Goal: Information Seeking & Learning: Understand process/instructions

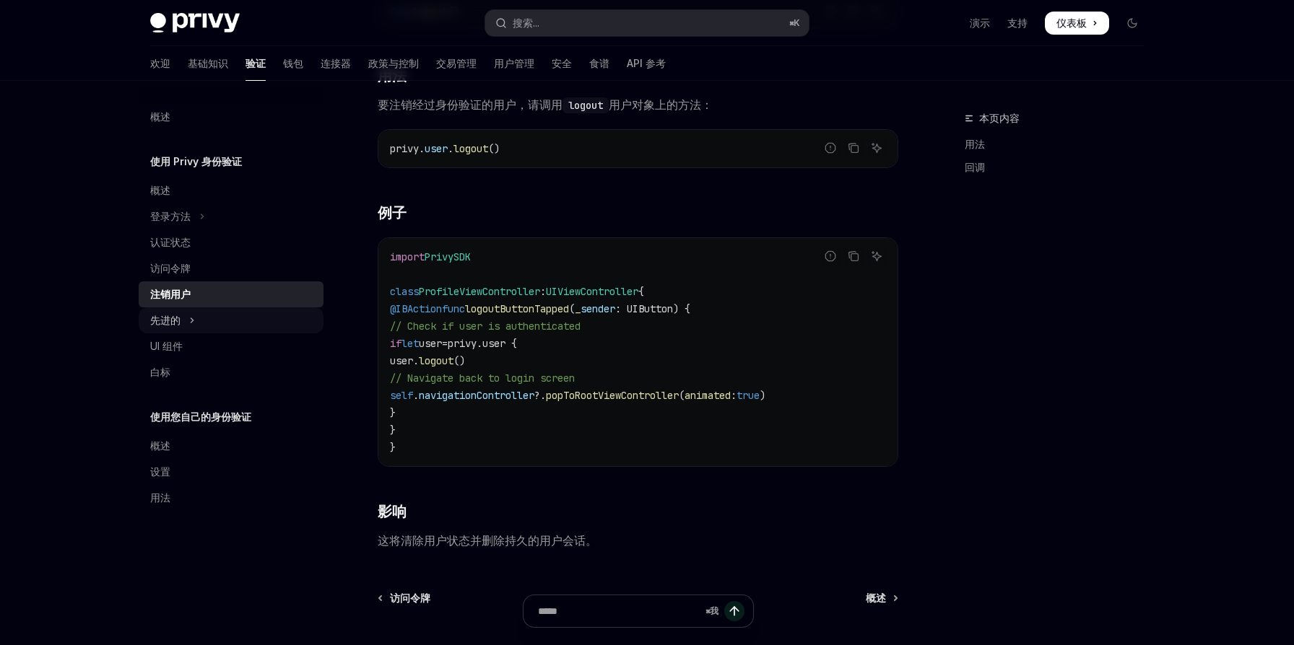
click at [225, 315] on button "先进的" at bounding box center [231, 321] width 185 height 26
click at [188, 61] on font "基础知识" at bounding box center [208, 63] width 40 height 12
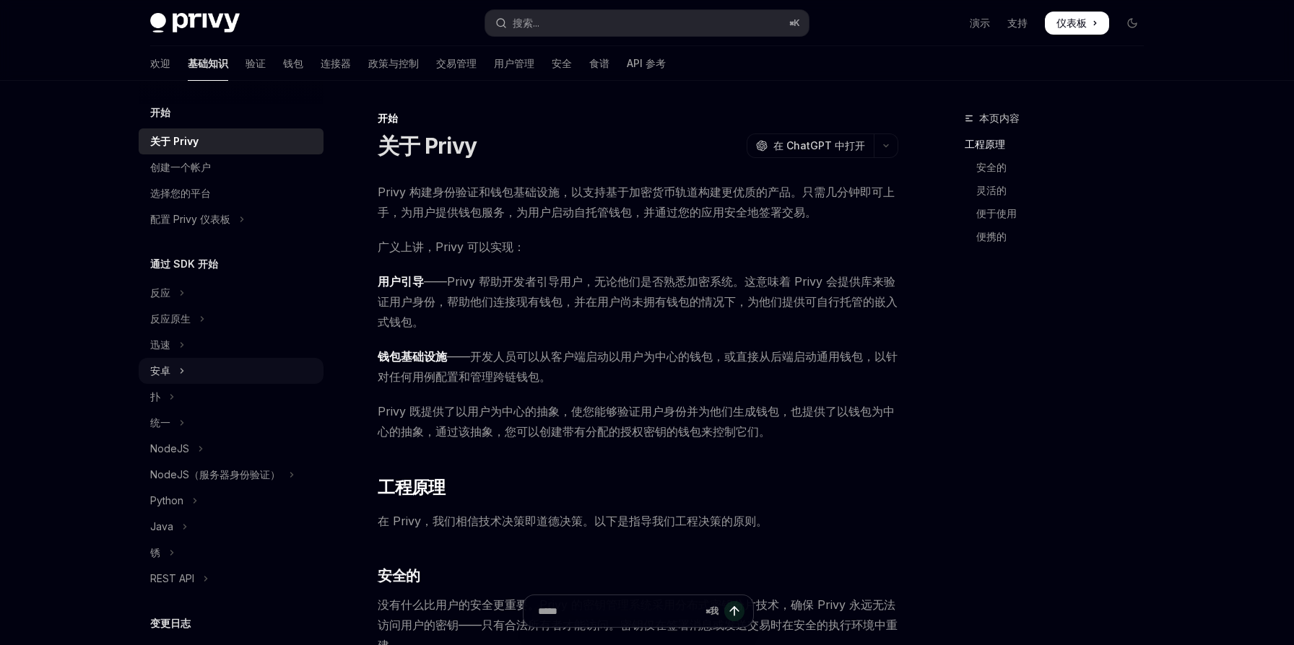
click at [219, 372] on button "安卓" at bounding box center [231, 371] width 185 height 26
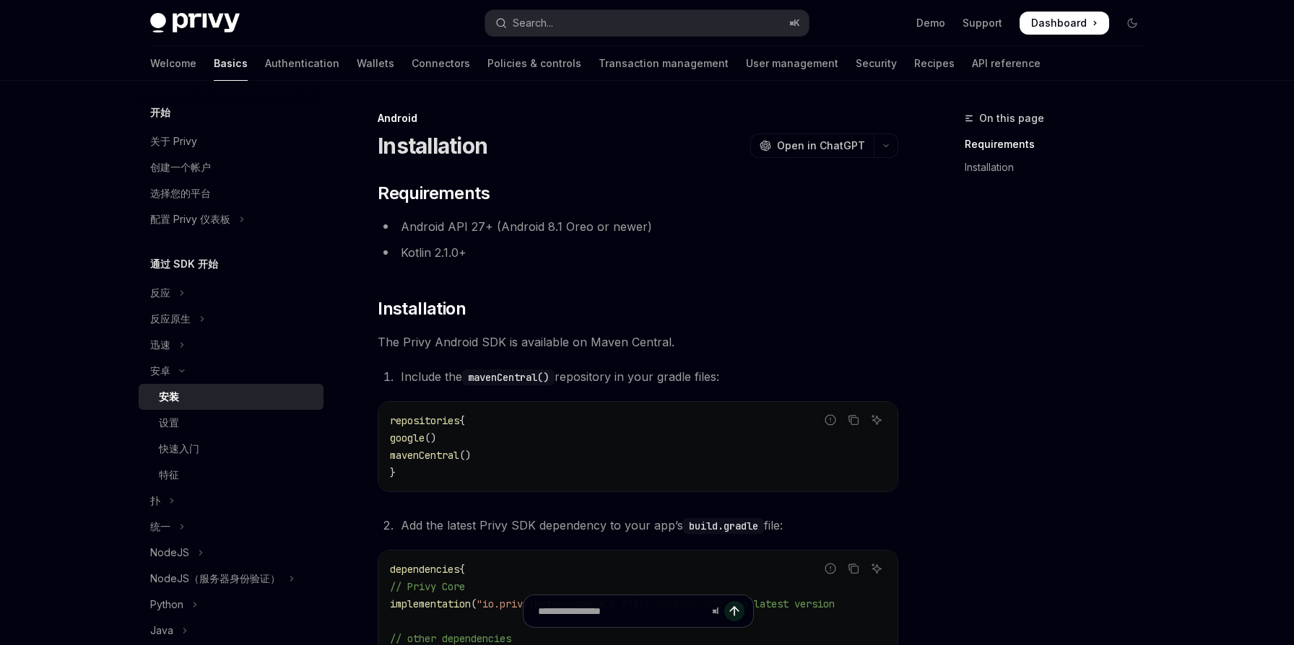
click at [204, 396] on div "安装" at bounding box center [237, 396] width 156 height 17
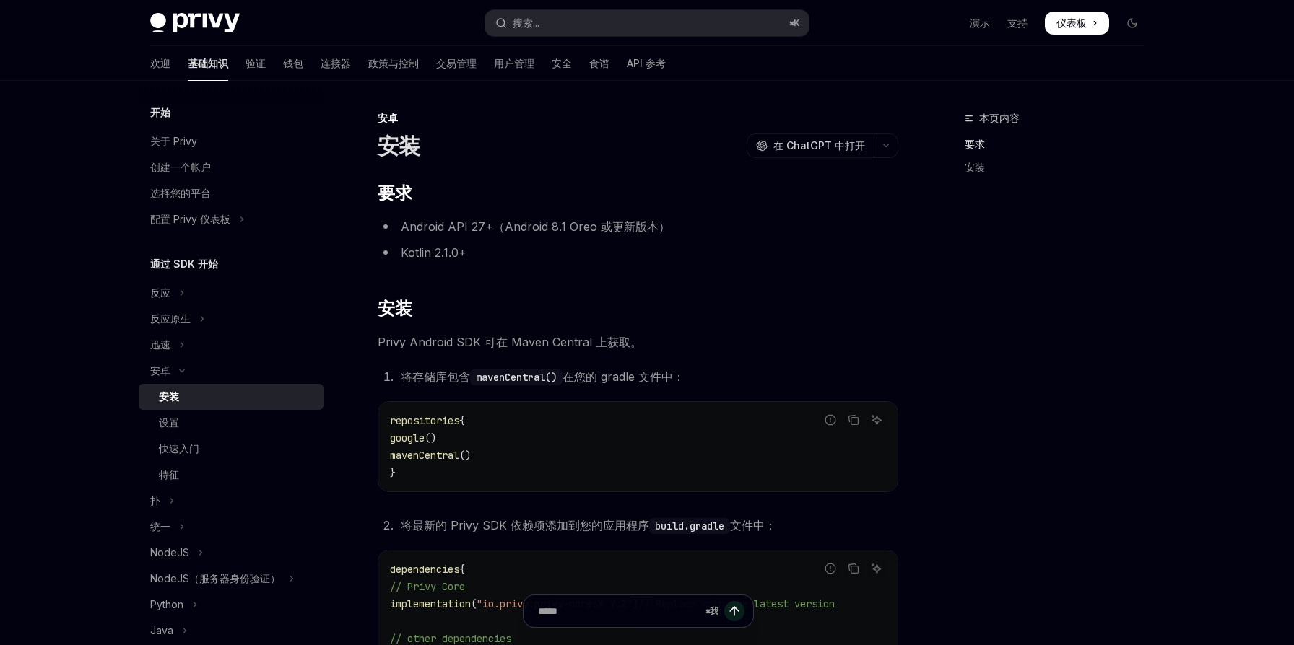
scroll to position [313, 0]
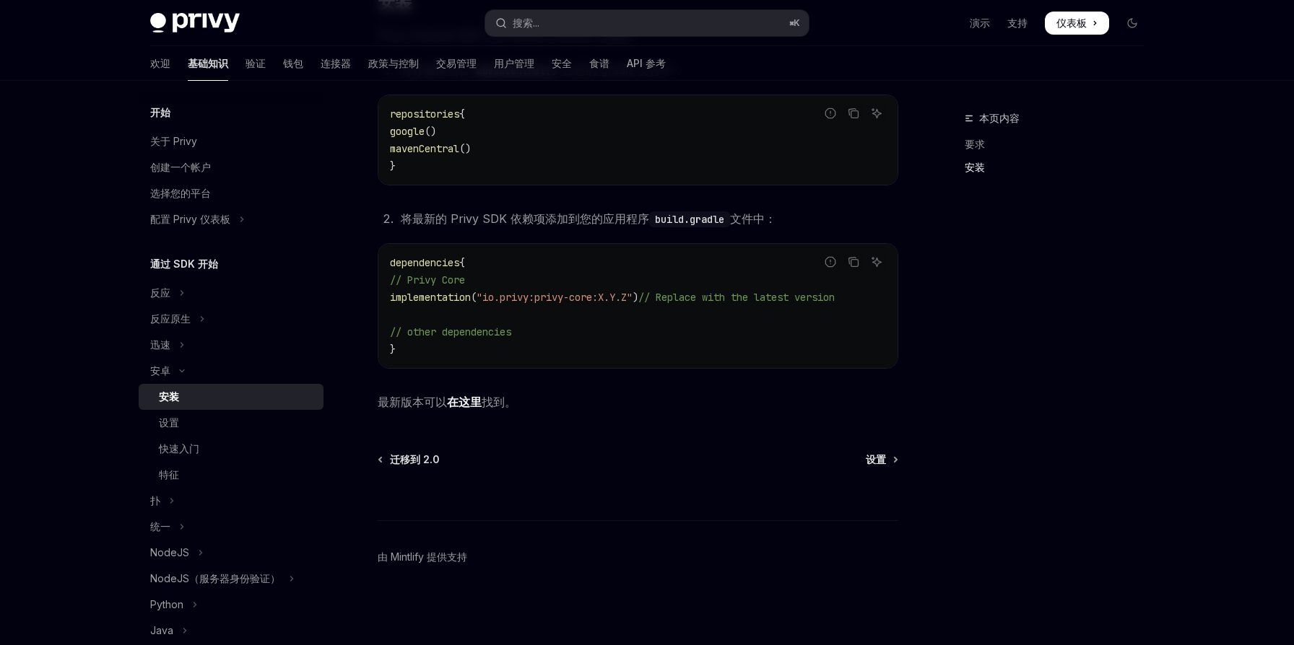
click at [463, 404] on font "在这里" at bounding box center [464, 402] width 35 height 14
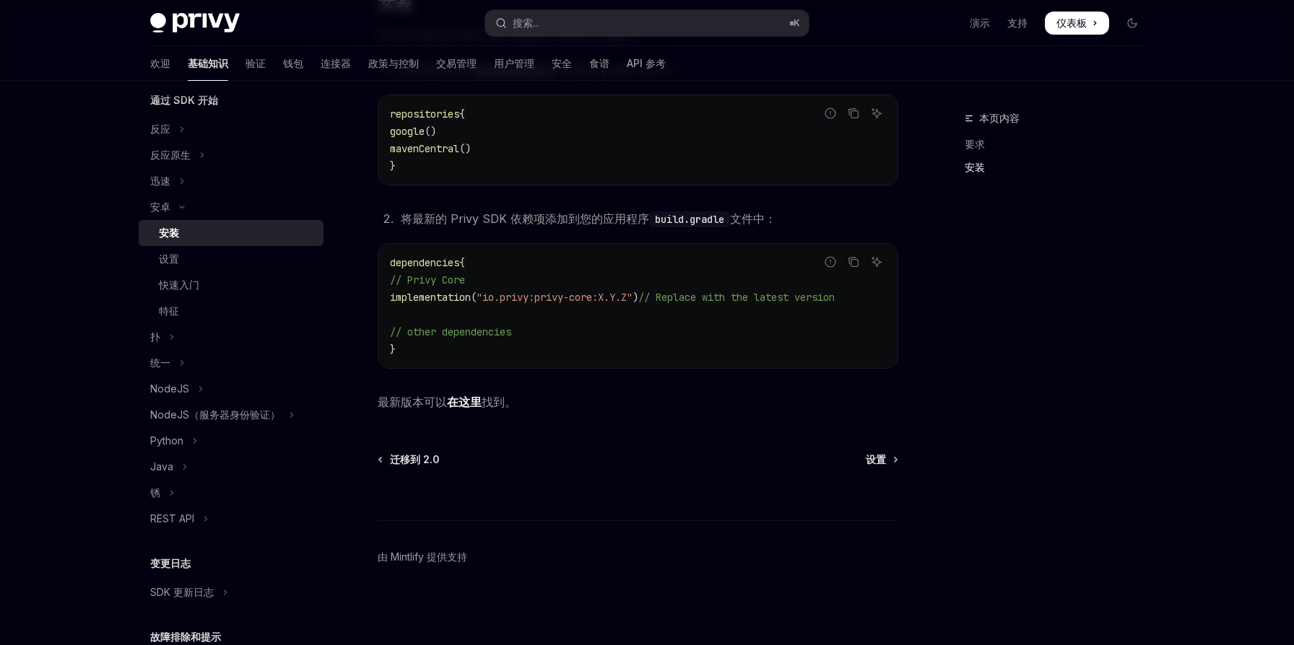
scroll to position [170, 0]
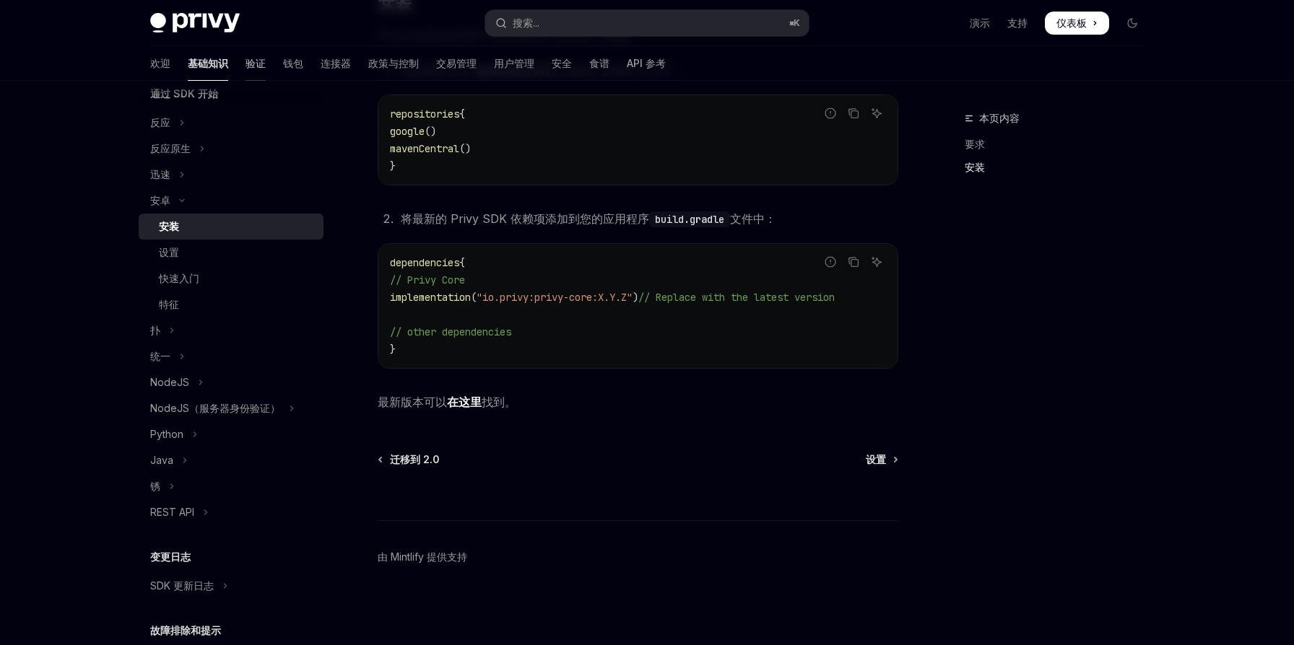
click at [245, 66] on font "验证" at bounding box center [255, 63] width 20 height 12
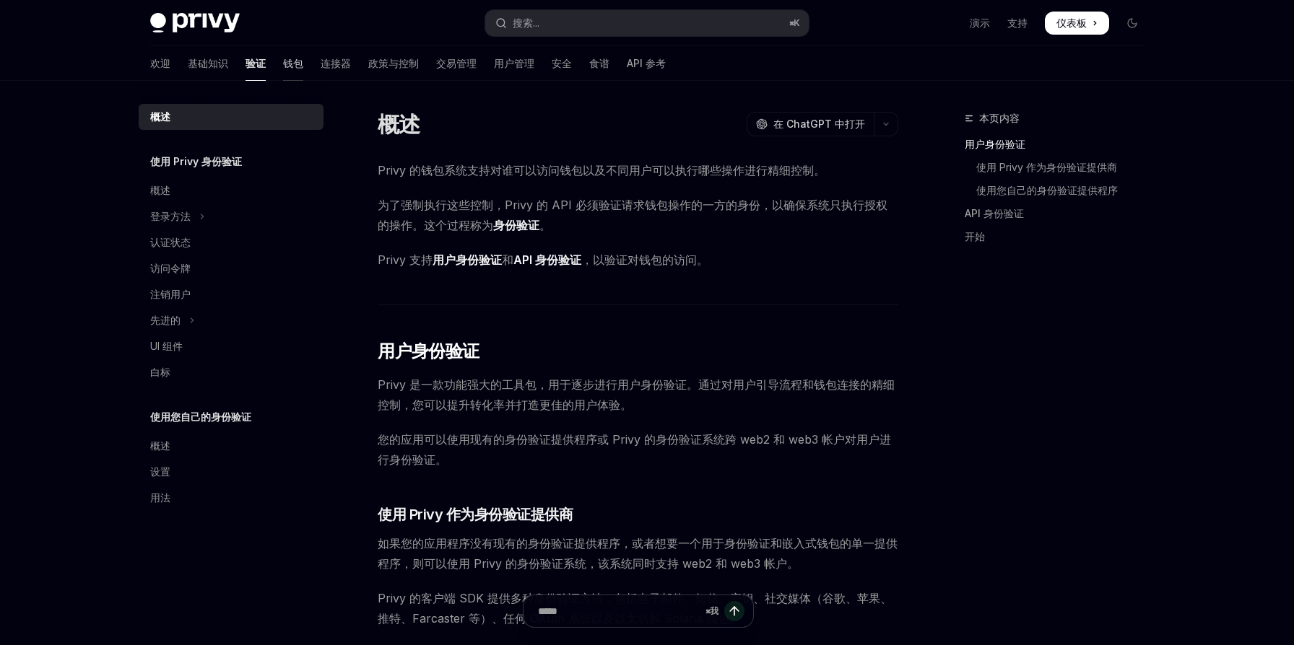
click at [283, 64] on font "钱包" at bounding box center [293, 63] width 20 height 12
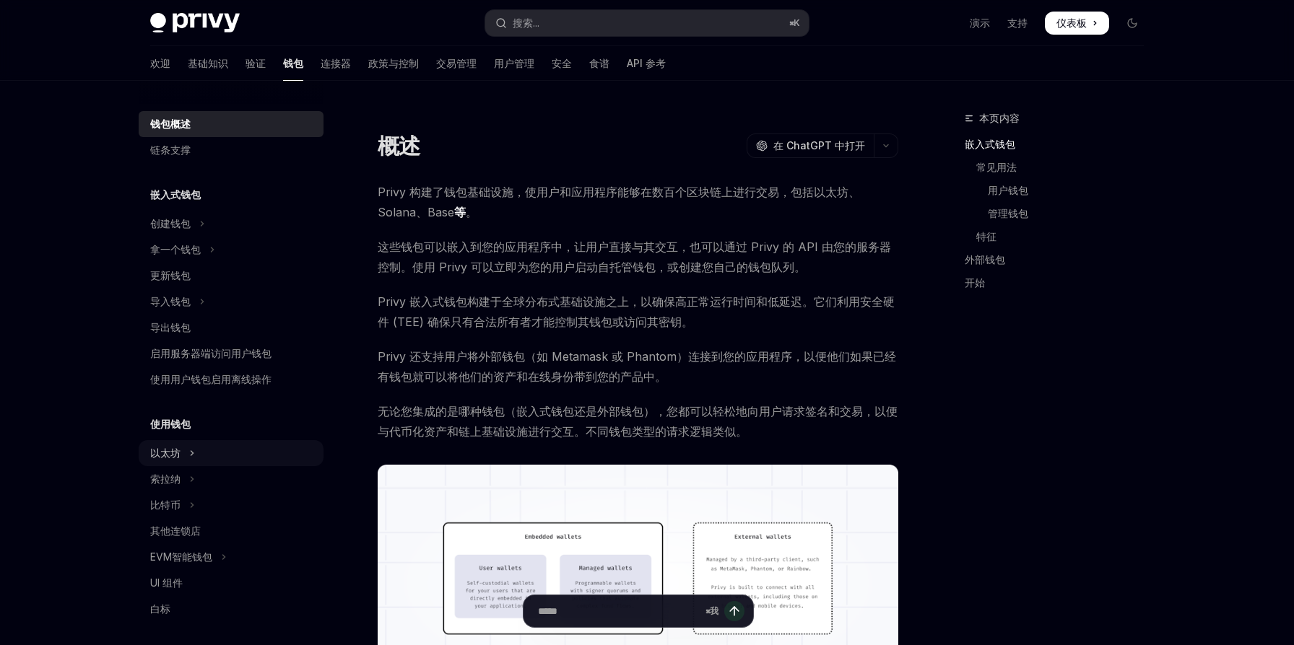
click at [269, 451] on button "以太坊" at bounding box center [231, 453] width 185 height 26
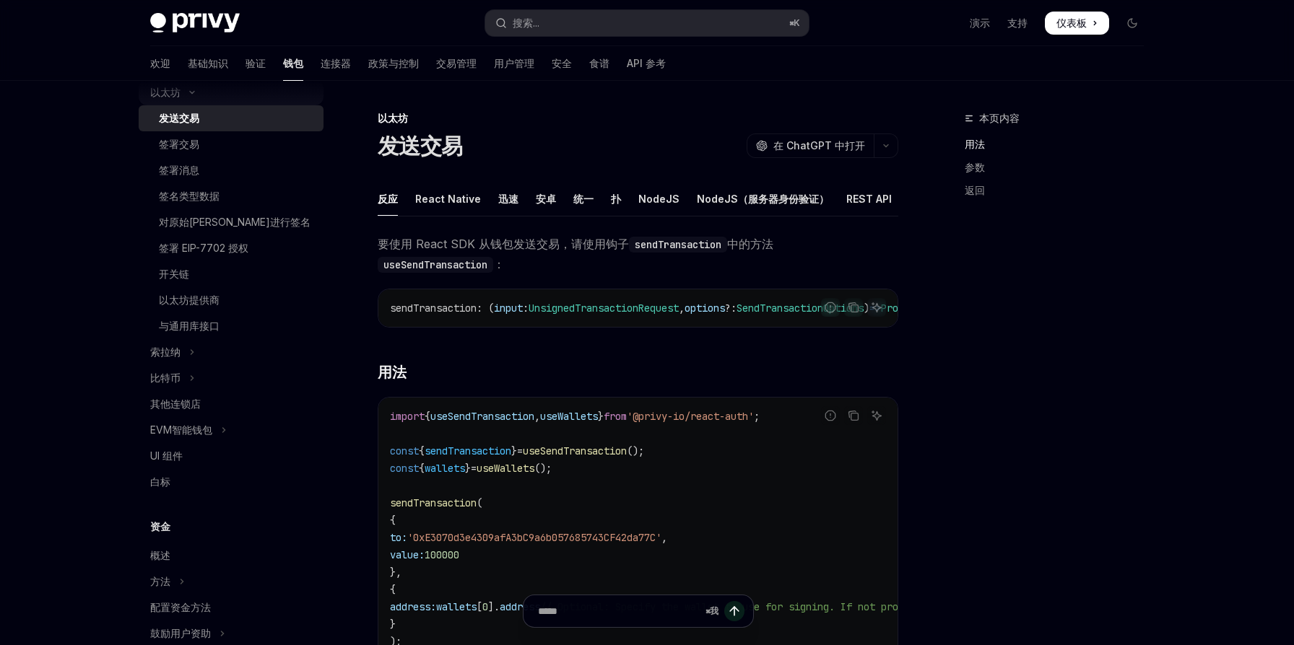
scroll to position [366, 0]
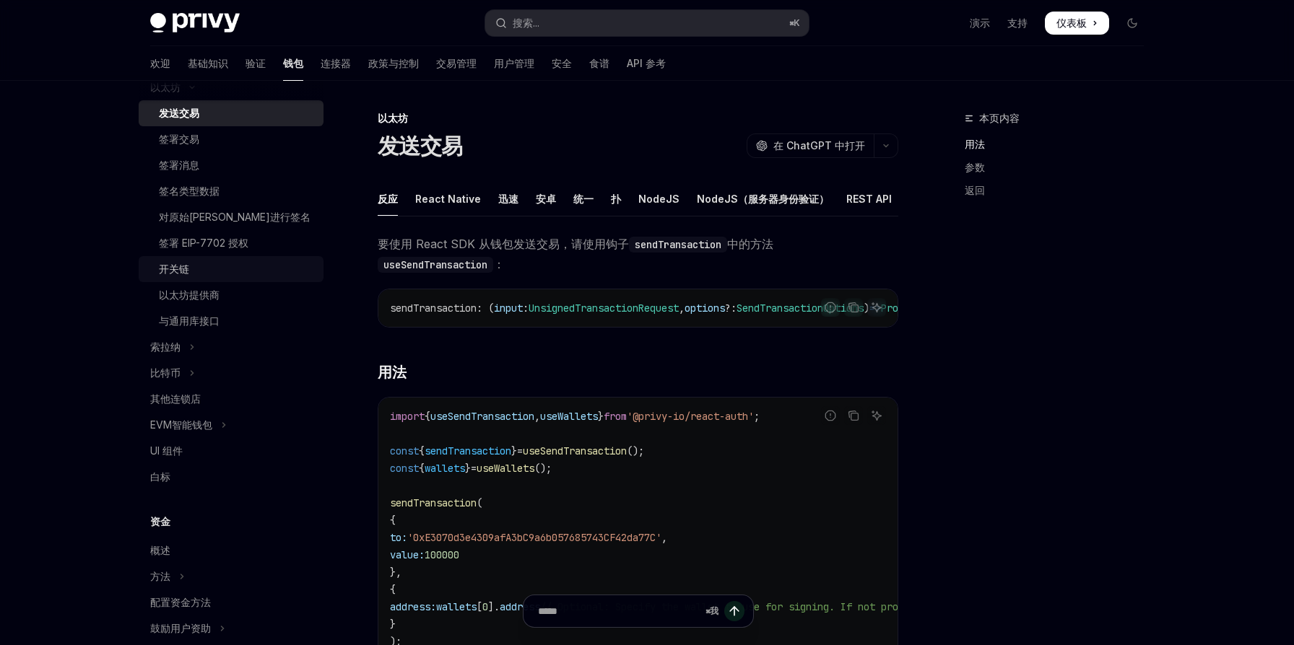
click at [223, 272] on div "开关链" at bounding box center [237, 269] width 156 height 17
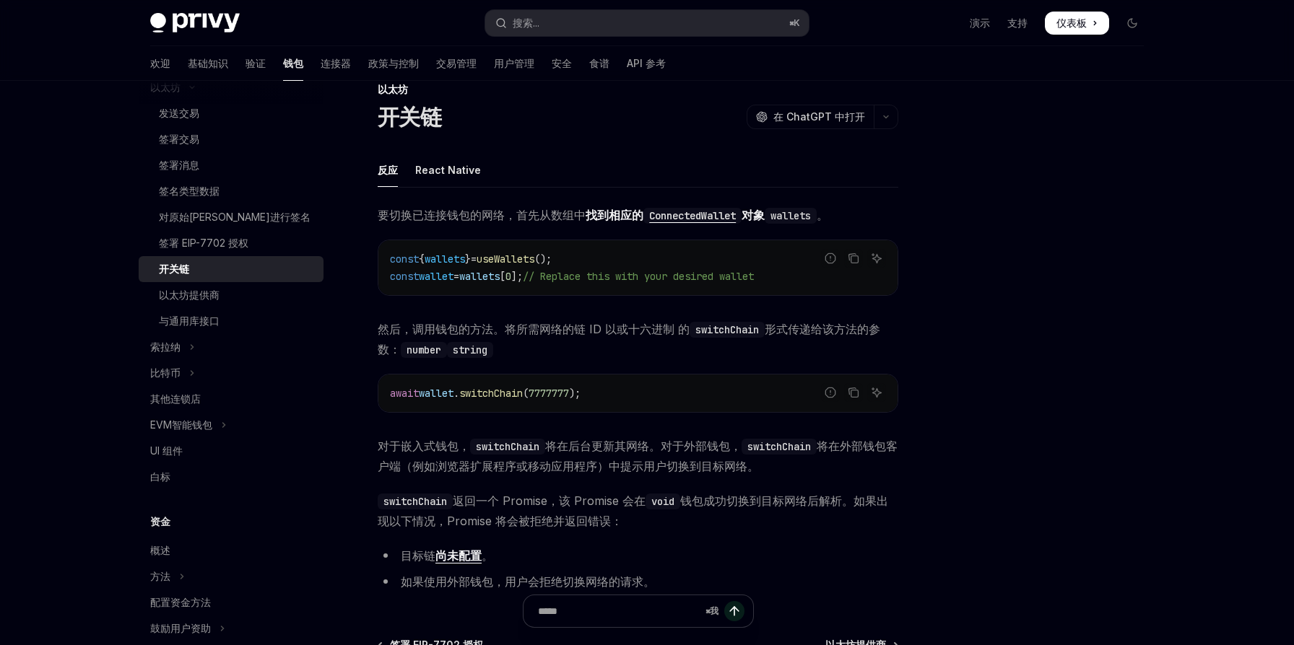
scroll to position [25, 0]
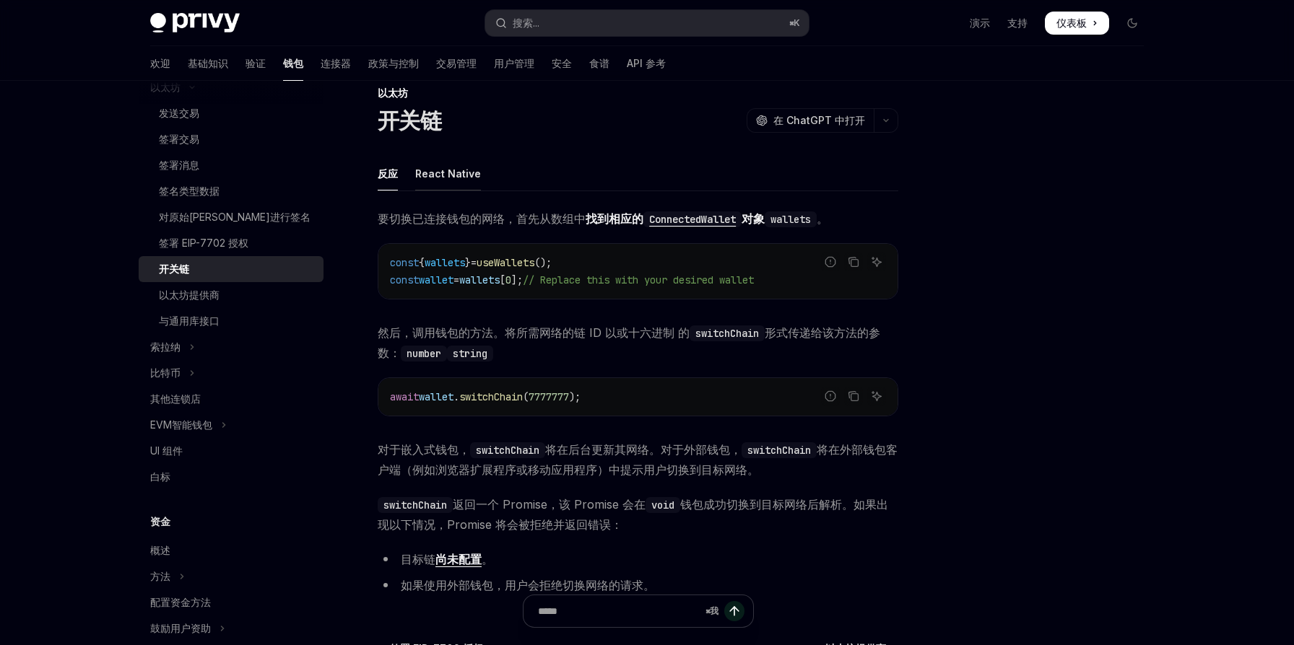
click at [444, 173] on font "React Native" at bounding box center [448, 173] width 66 height 12
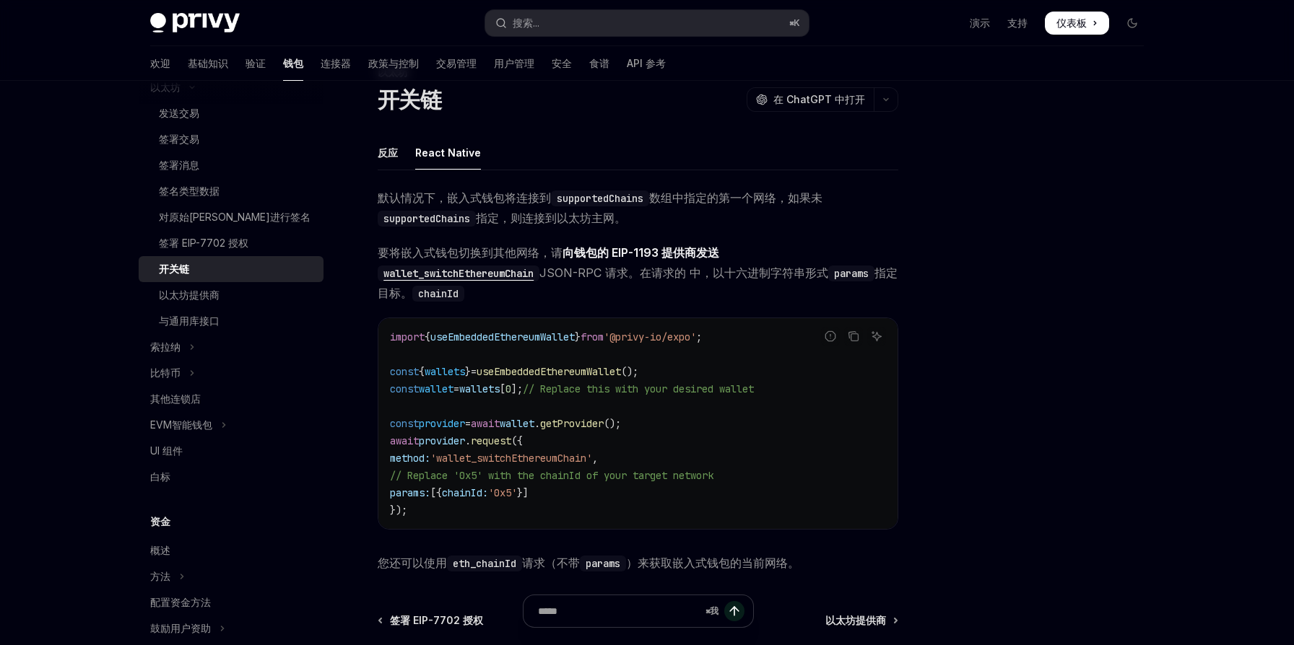
scroll to position [207, 0]
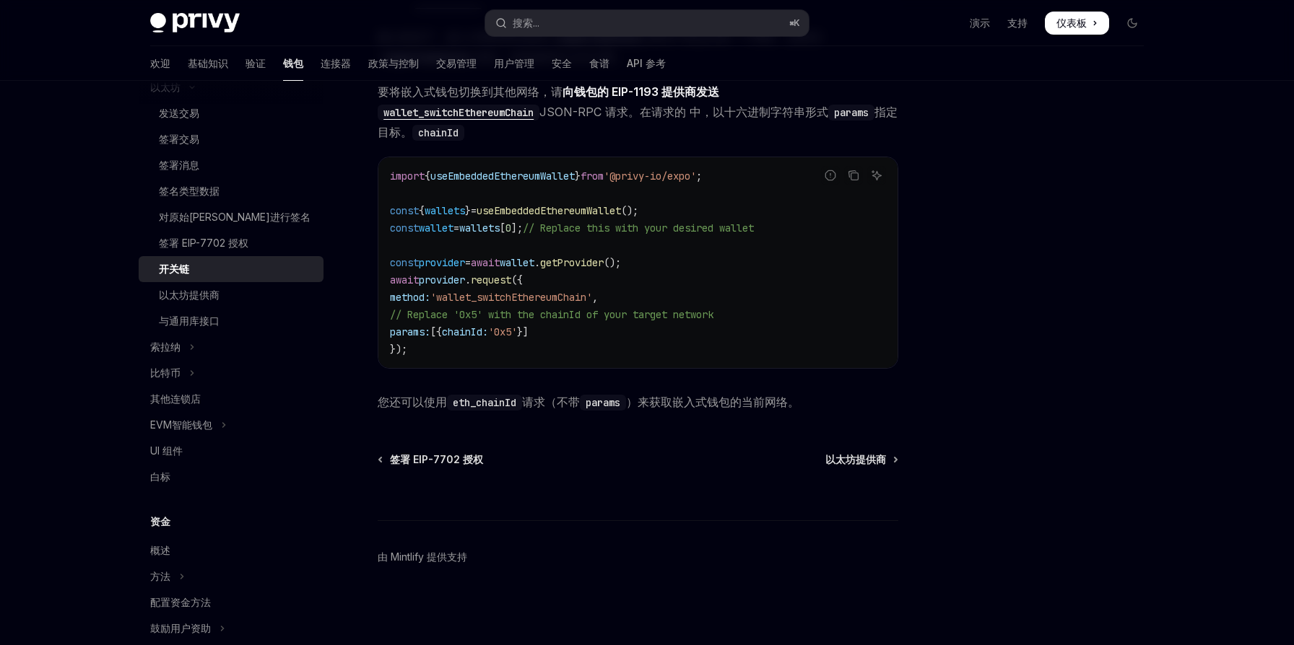
click at [548, 300] on span "'wallet_switchEthereumChain'" at bounding box center [511, 297] width 162 height 13
copy span "wallet_switchEthereumChain"
drag, startPoint x: 565, startPoint y: 334, endPoint x: 401, endPoint y: 333, distance: 163.9
click at [401, 333] on code "import { useEmbeddedEthereumWallet } from '@privy-io/expo' ; const { wallets } …" at bounding box center [638, 262] width 496 height 191
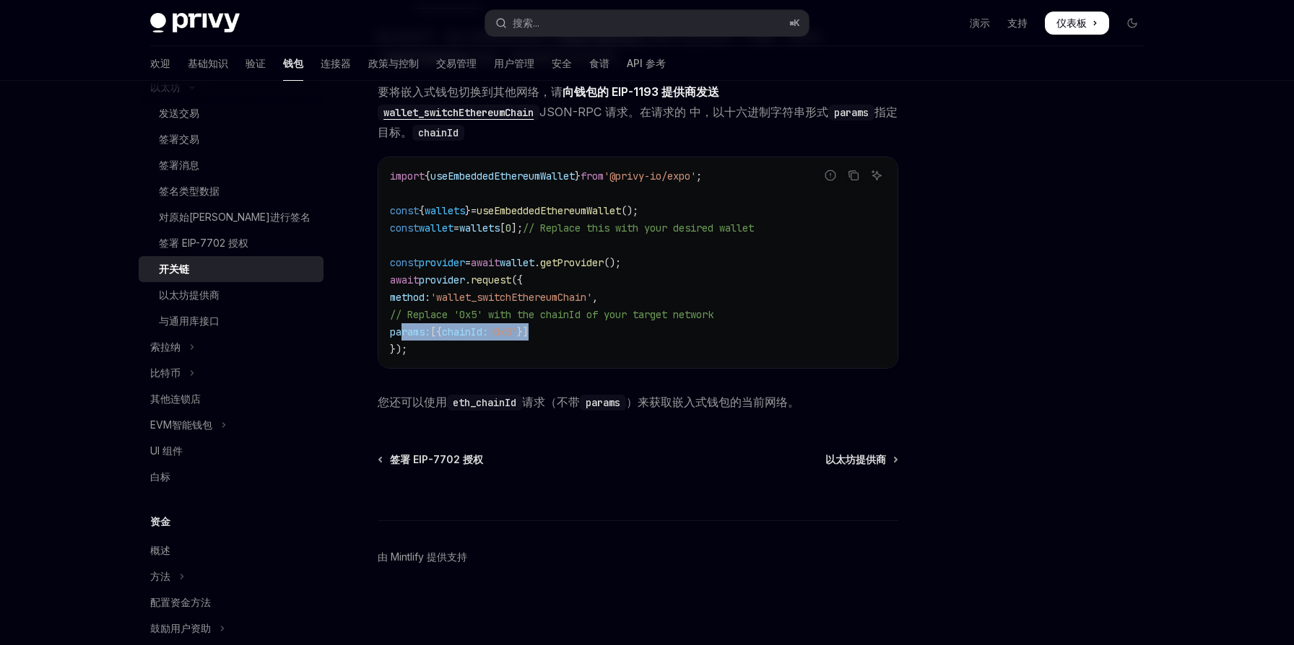
copy span "params: [{ chainId: '0x5' }]"
click at [494, 362] on div "import { useEmbeddedEthereumWallet } from '@privy-io/expo' ; const { wallets } …" at bounding box center [637, 262] width 519 height 211
drag, startPoint x: 449, startPoint y: 331, endPoint x: 583, endPoint y: 329, distance: 134.3
click at [584, 329] on code "import { useEmbeddedEthereumWallet } from '@privy-io/expo' ; const { wallets } …" at bounding box center [638, 262] width 496 height 191
copy span "[{ chainId: '0x5' }]"
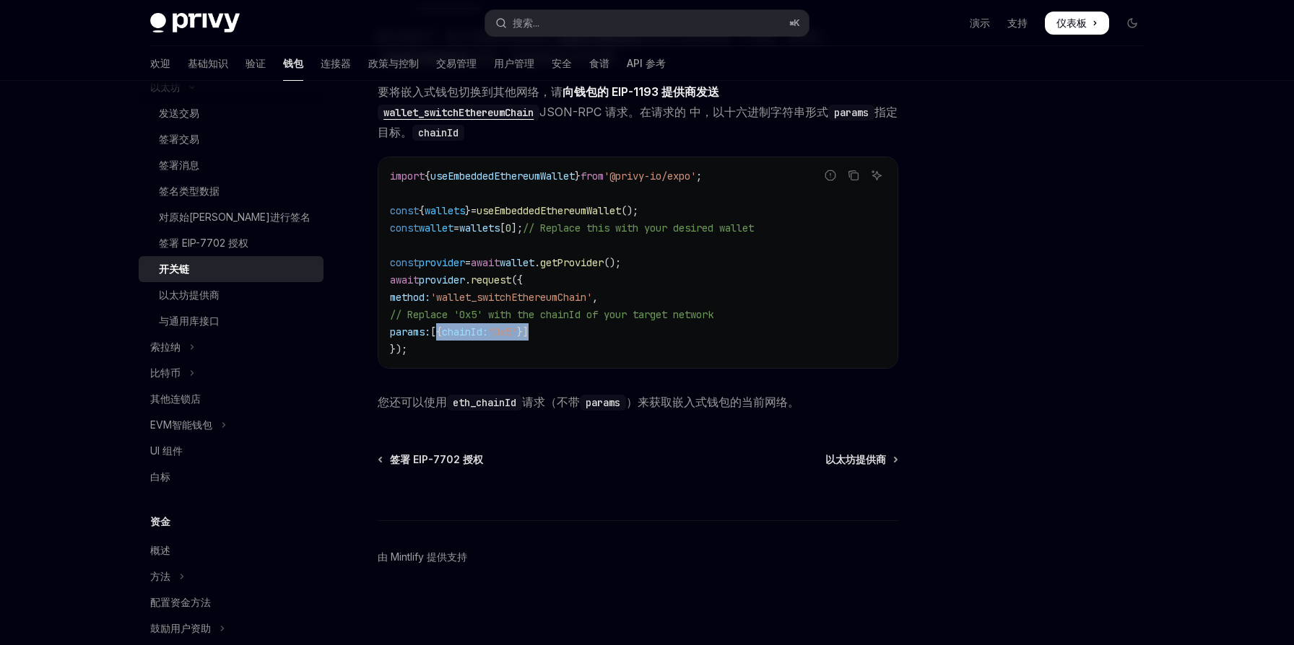
click at [488, 332] on span "chainId:" at bounding box center [465, 332] width 46 height 13
click at [601, 405] on code "params" at bounding box center [603, 403] width 46 height 16
click at [450, 136] on code "chainId" at bounding box center [438, 133] width 52 height 16
click at [850, 111] on code "params" at bounding box center [851, 113] width 46 height 16
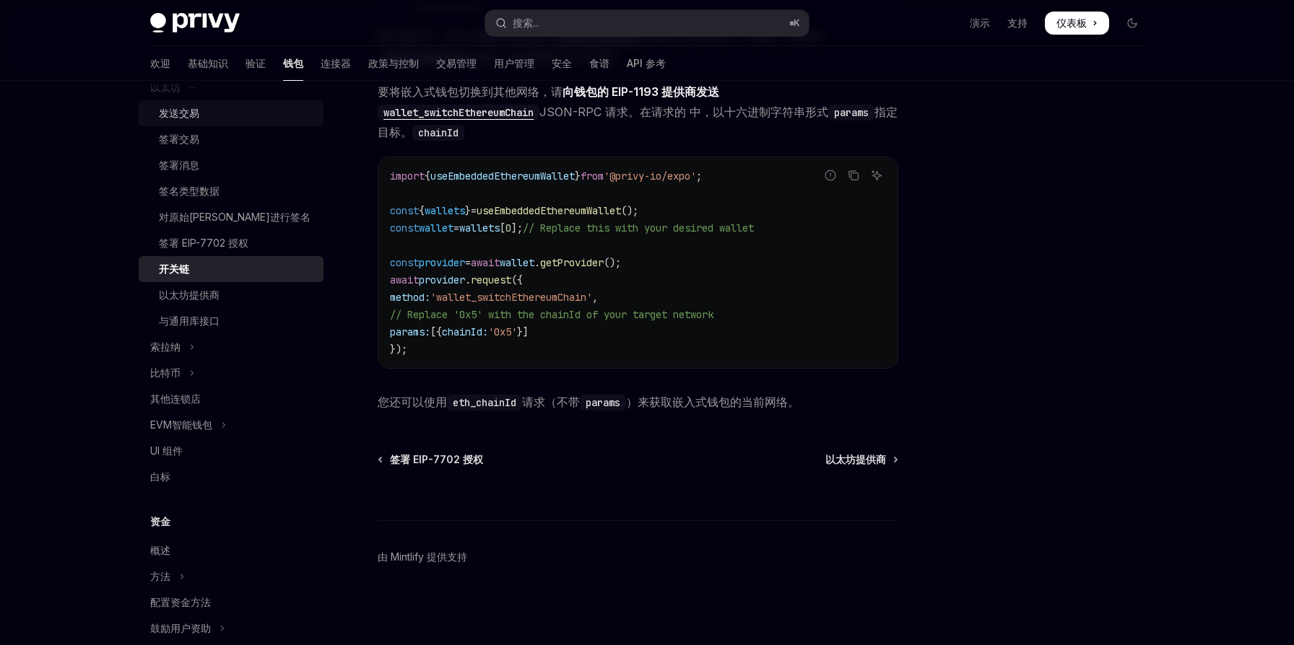
click at [196, 111] on font "发送交易" at bounding box center [179, 113] width 40 height 12
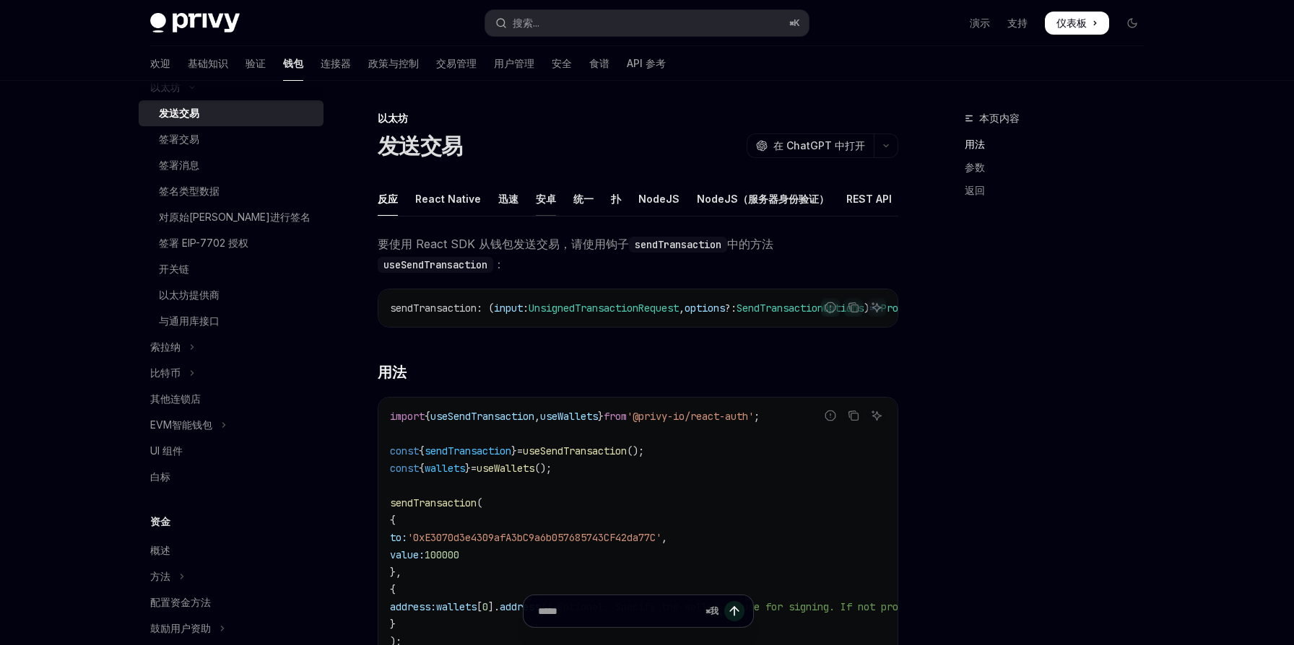
click at [541, 201] on font "安卓" at bounding box center [546, 199] width 20 height 12
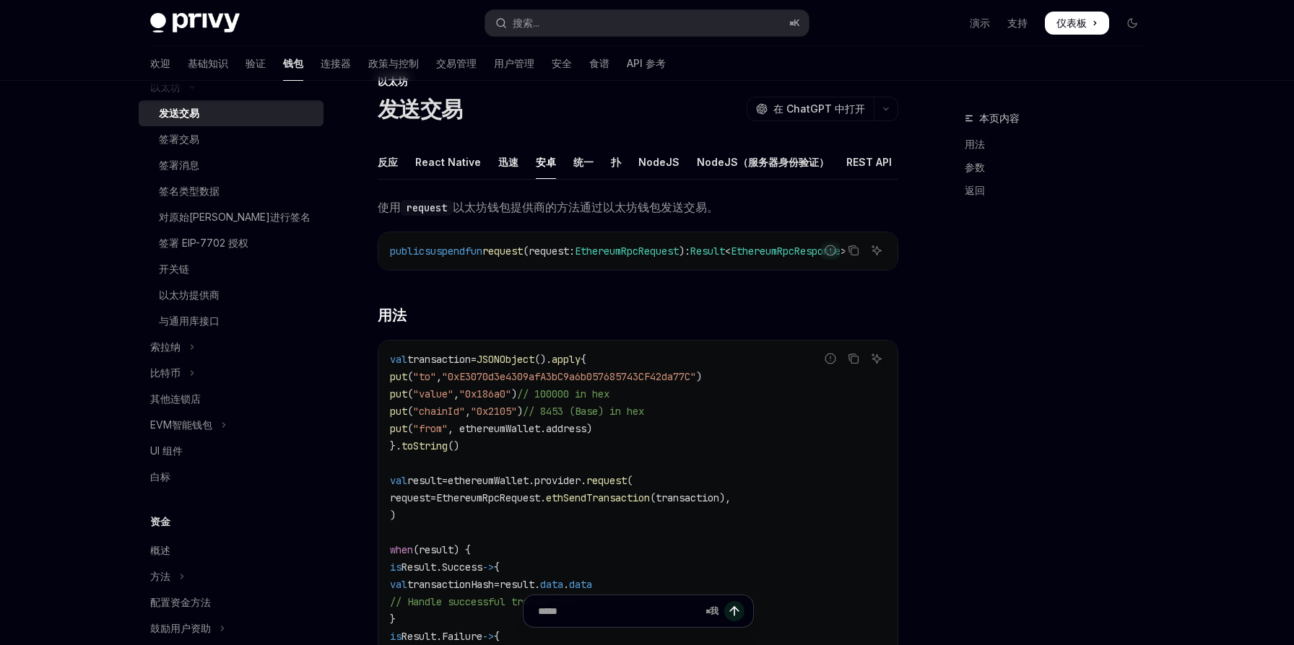
scroll to position [27, 0]
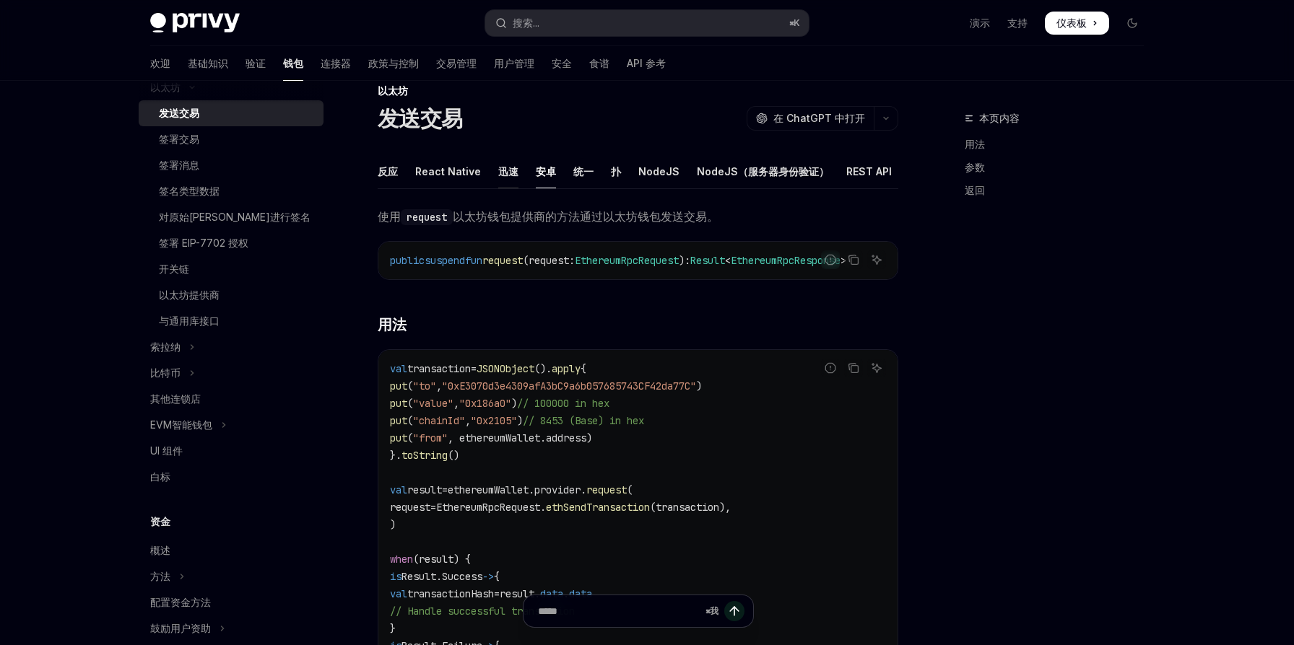
click at [508, 175] on font "迅速" at bounding box center [508, 171] width 20 height 12
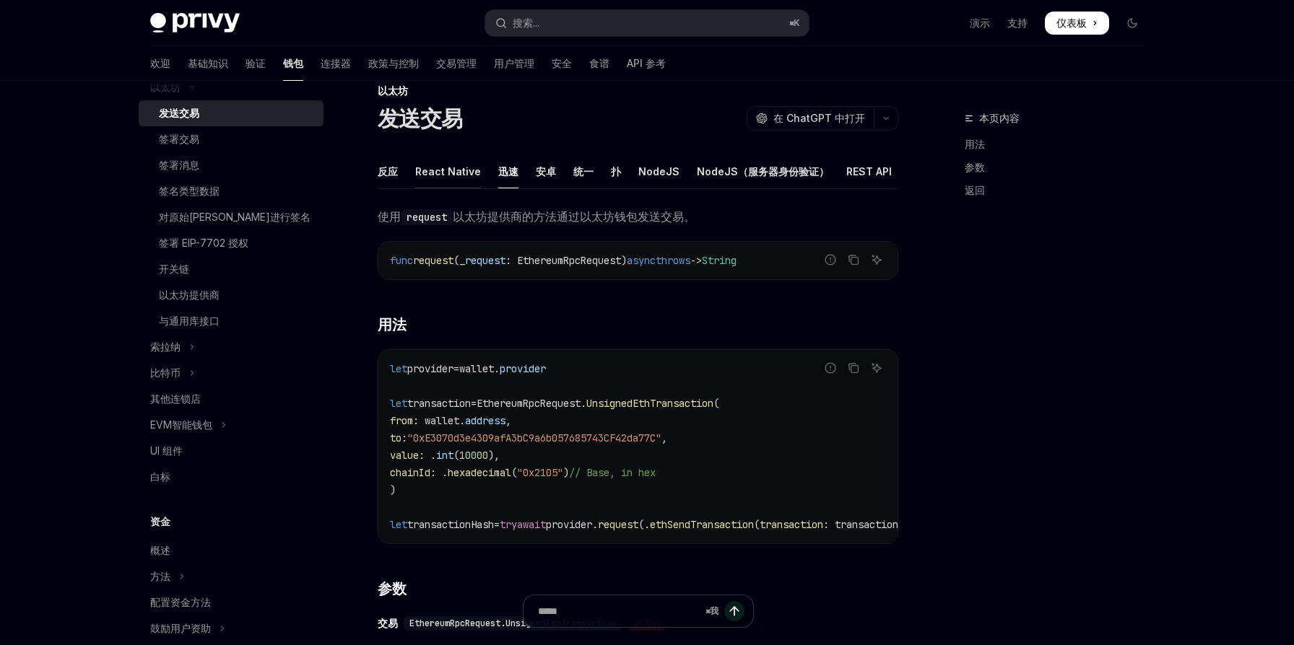
click at [466, 171] on font "React Native" at bounding box center [448, 171] width 66 height 12
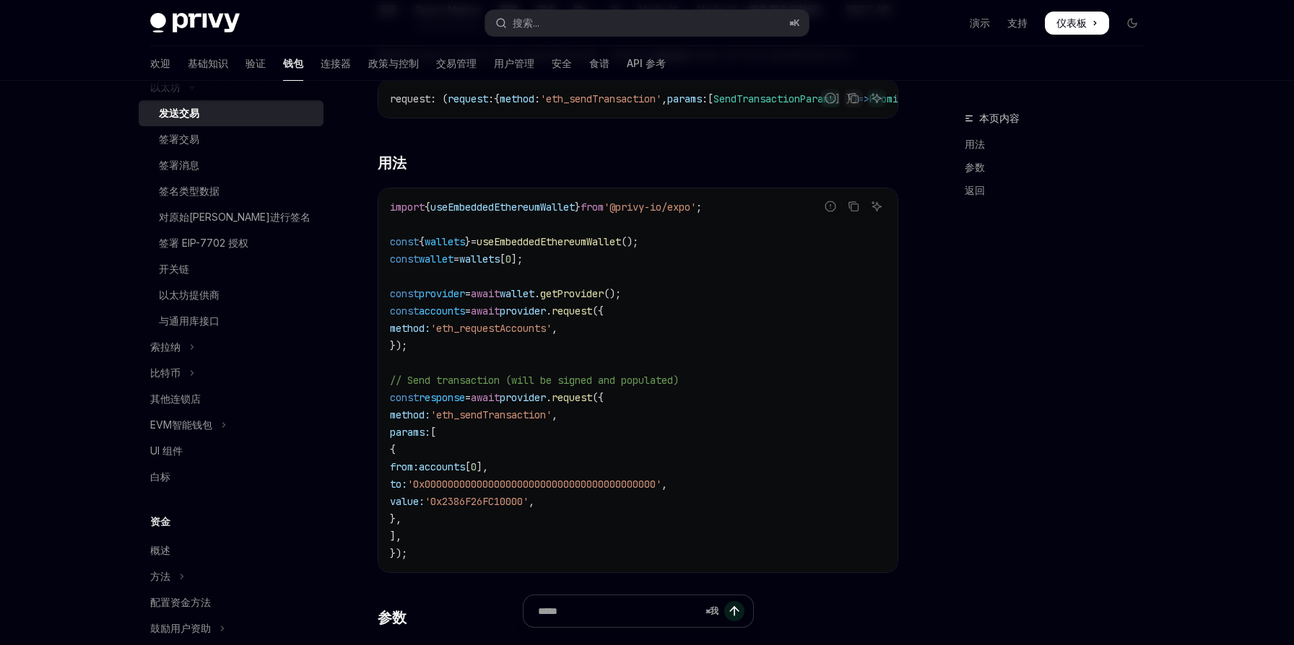
scroll to position [193, 0]
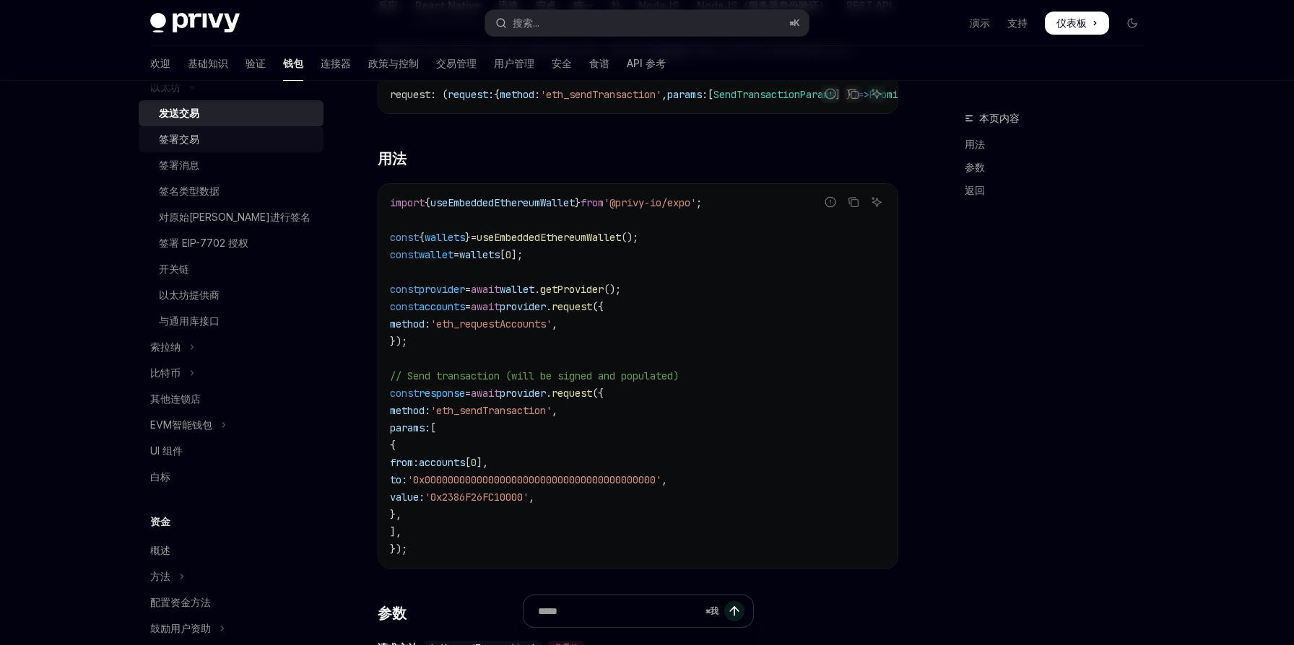
click at [208, 147] on div "签署交易" at bounding box center [237, 139] width 156 height 17
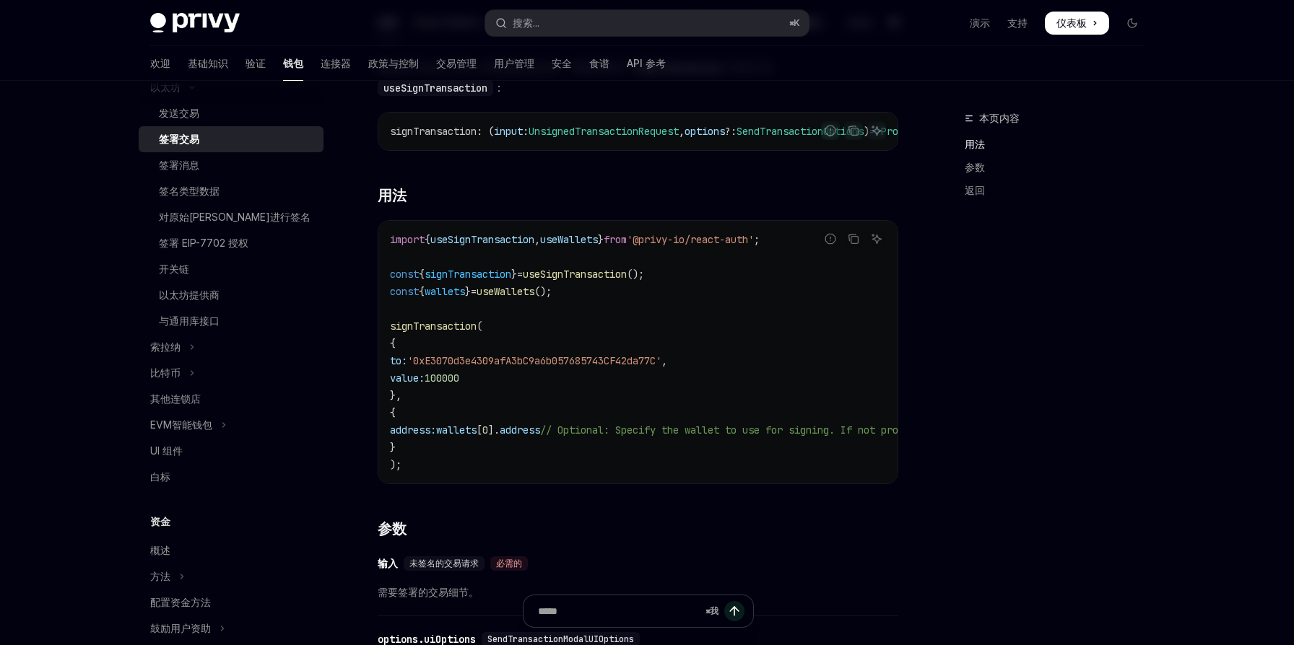
scroll to position [313, 0]
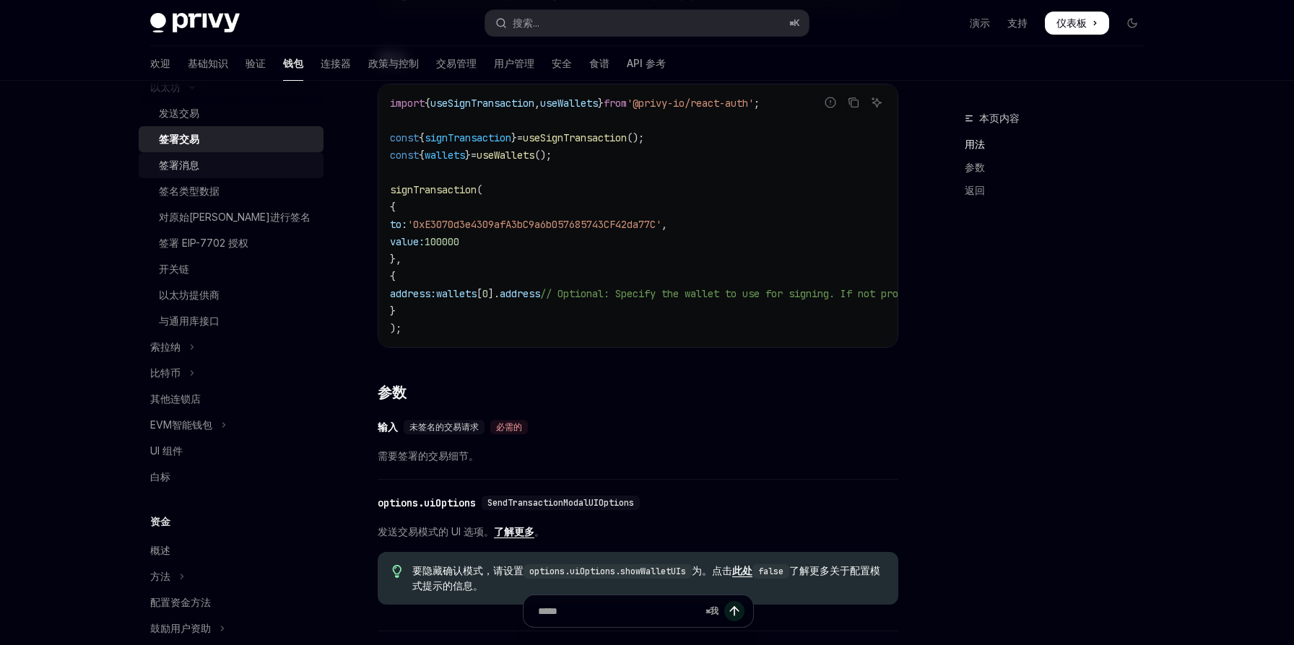
click at [231, 168] on div "签署消息" at bounding box center [237, 165] width 156 height 17
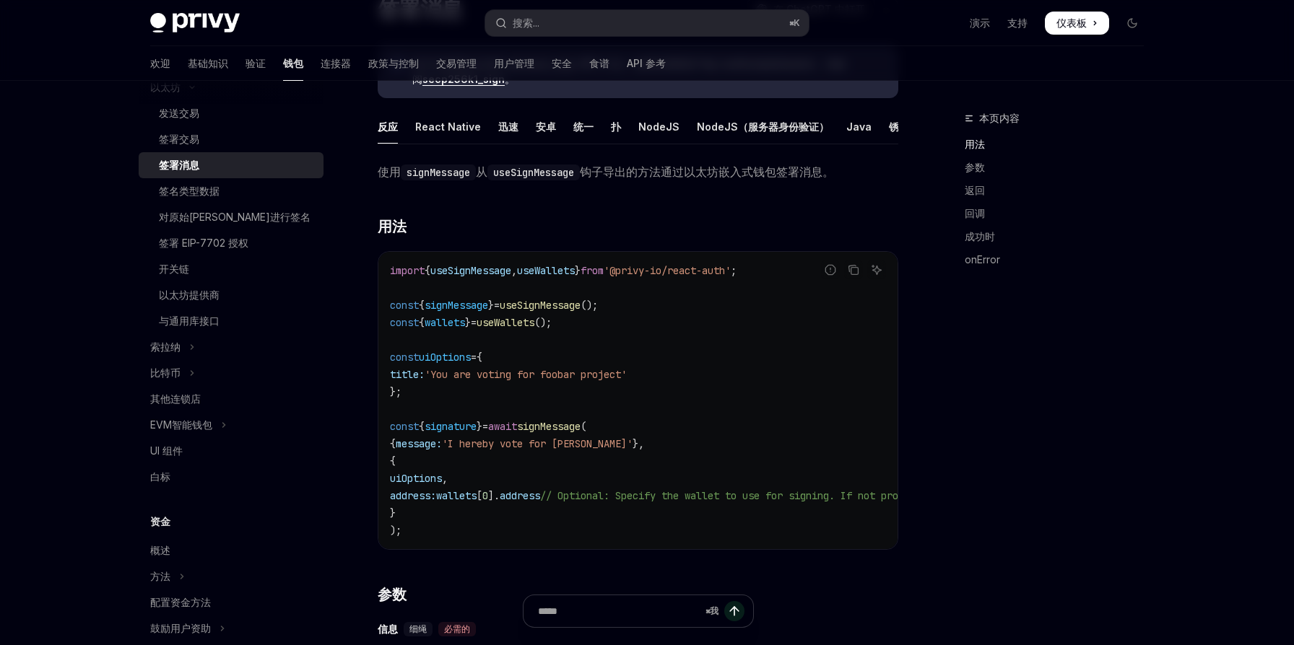
scroll to position [95, 0]
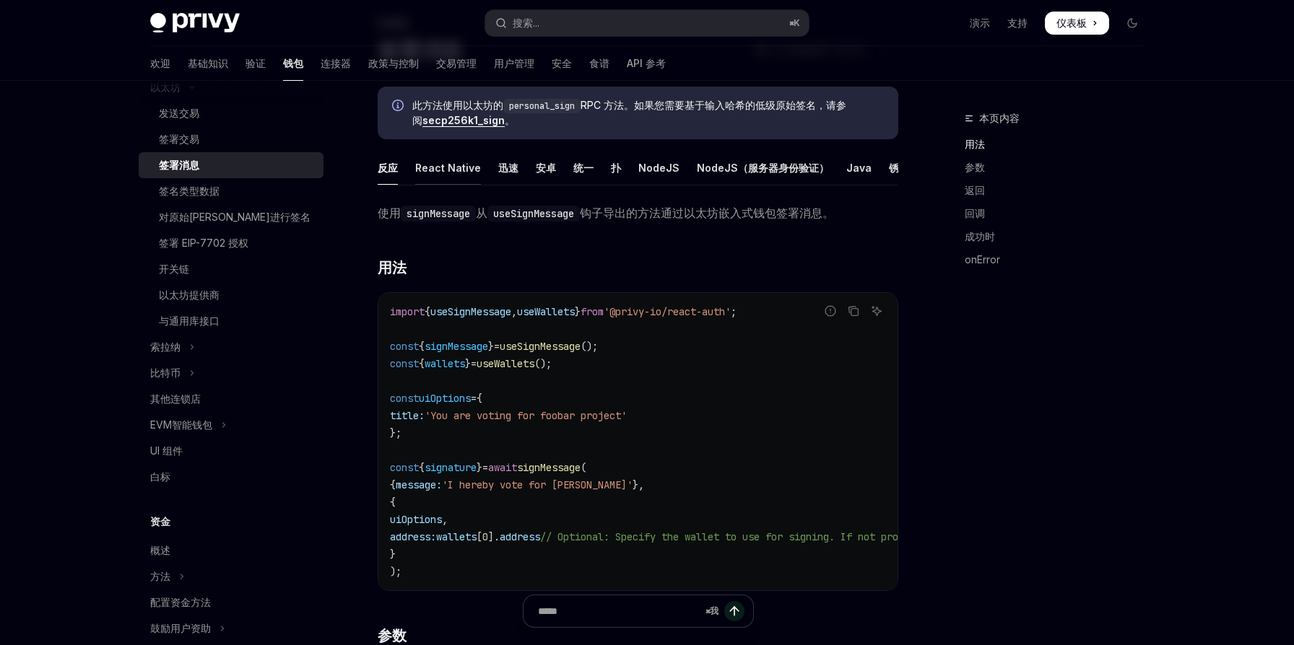
click at [446, 170] on font "React Native" at bounding box center [448, 168] width 66 height 12
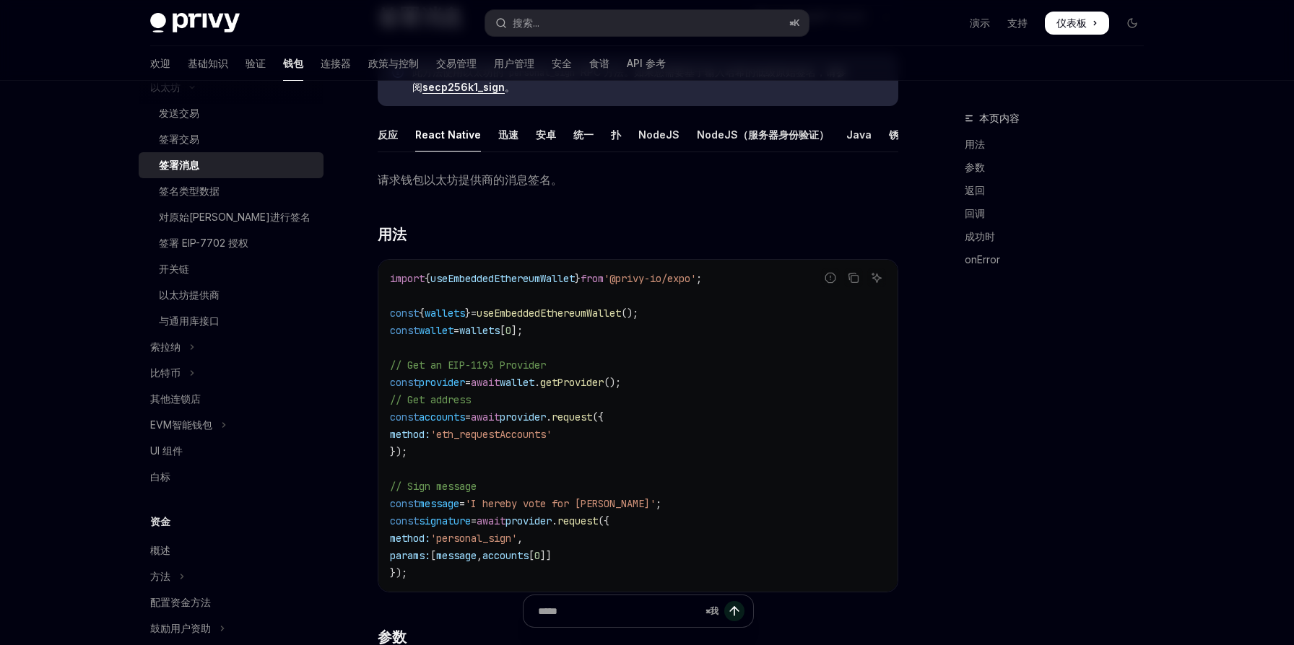
scroll to position [127, 0]
click at [203, 187] on font "签名类型数据" at bounding box center [189, 191] width 61 height 12
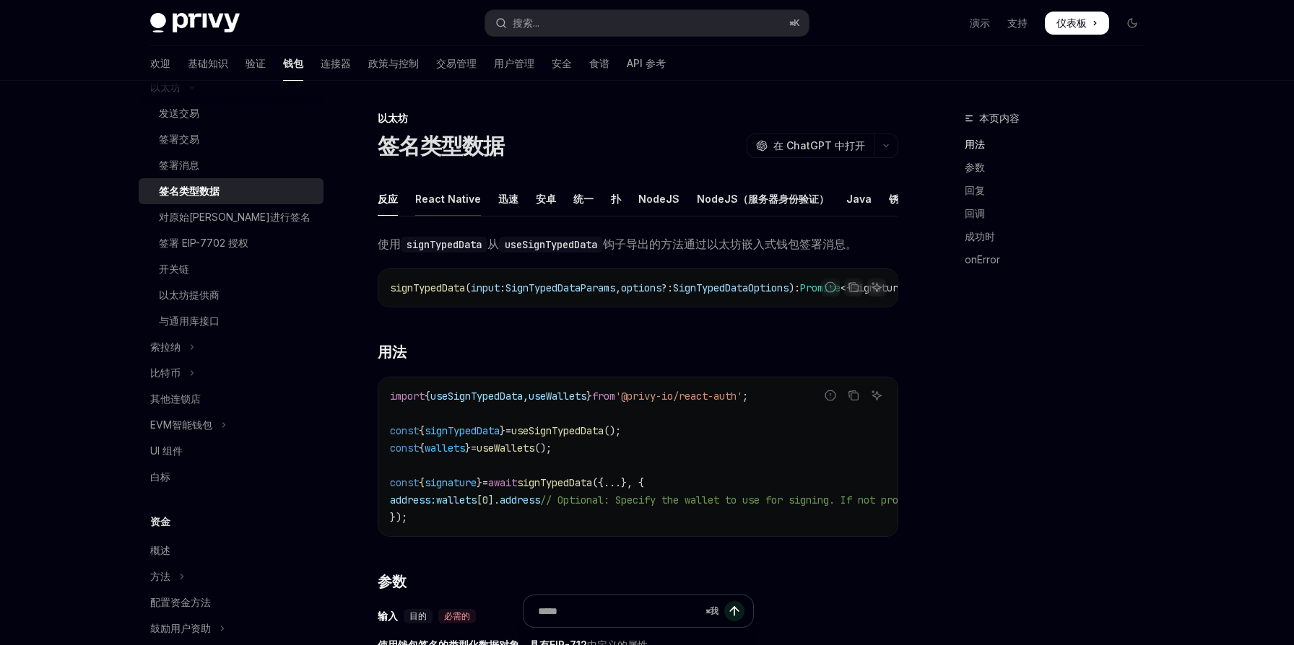
click at [458, 211] on div "React Native" at bounding box center [448, 199] width 66 height 34
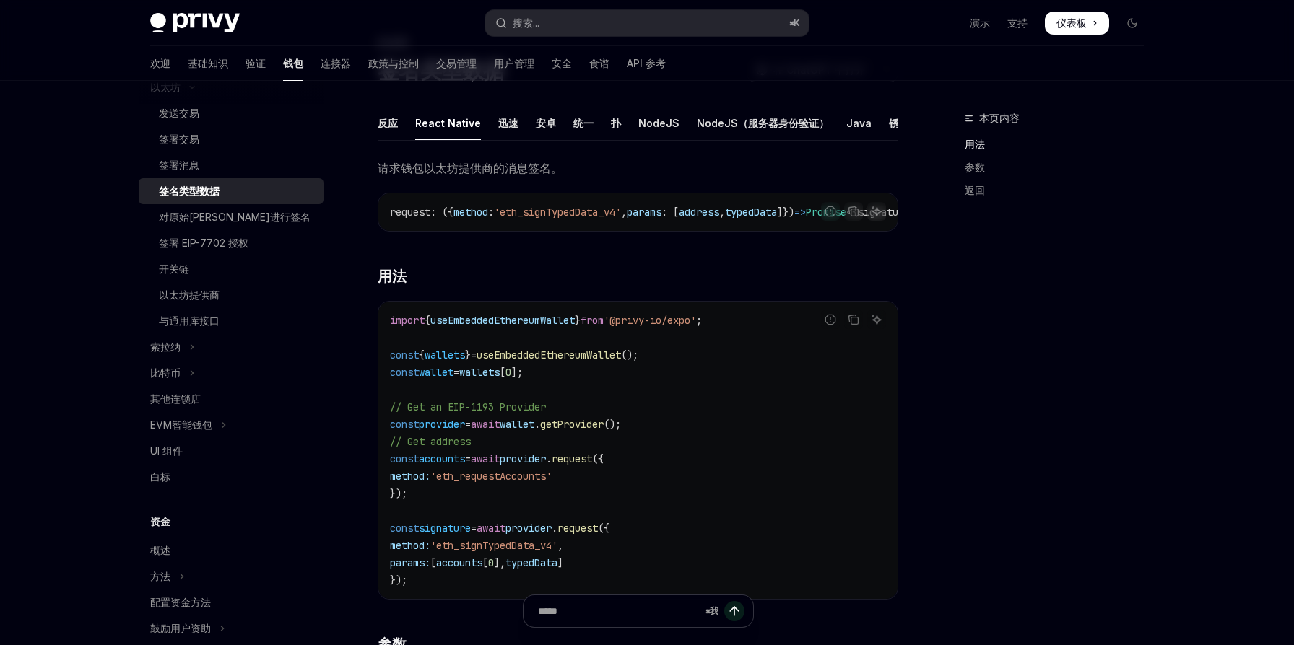
scroll to position [47, 0]
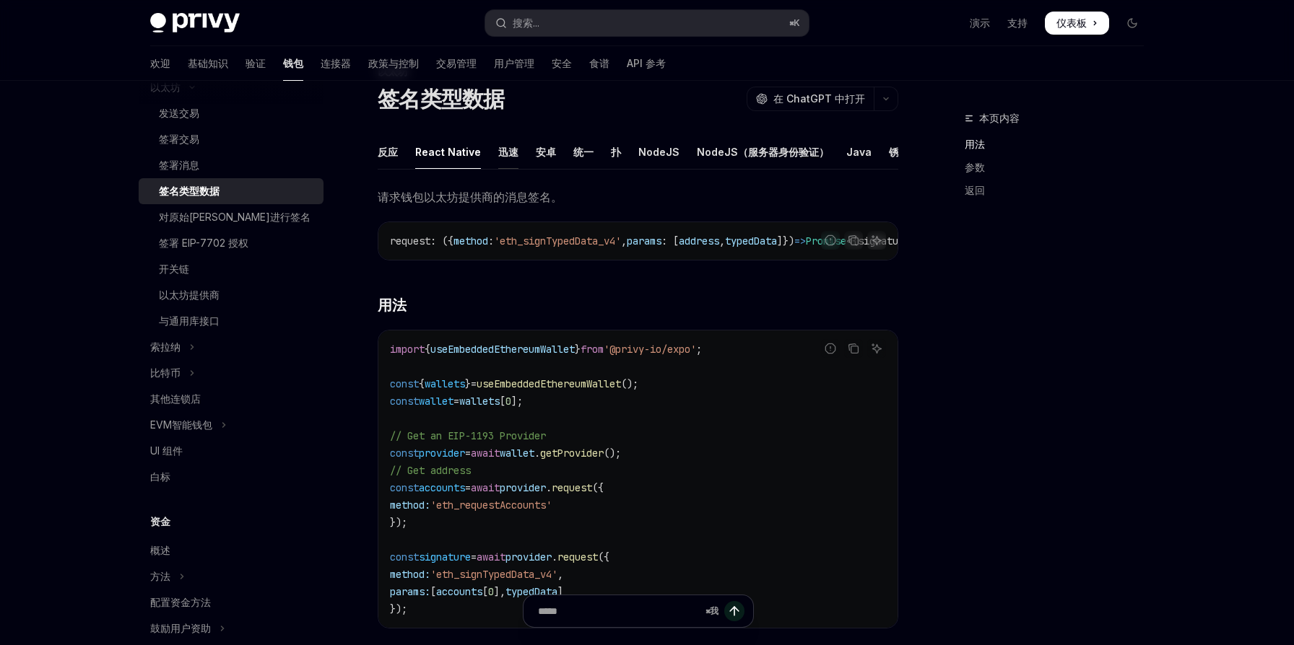
click at [510, 150] on font "迅速" at bounding box center [508, 152] width 20 height 12
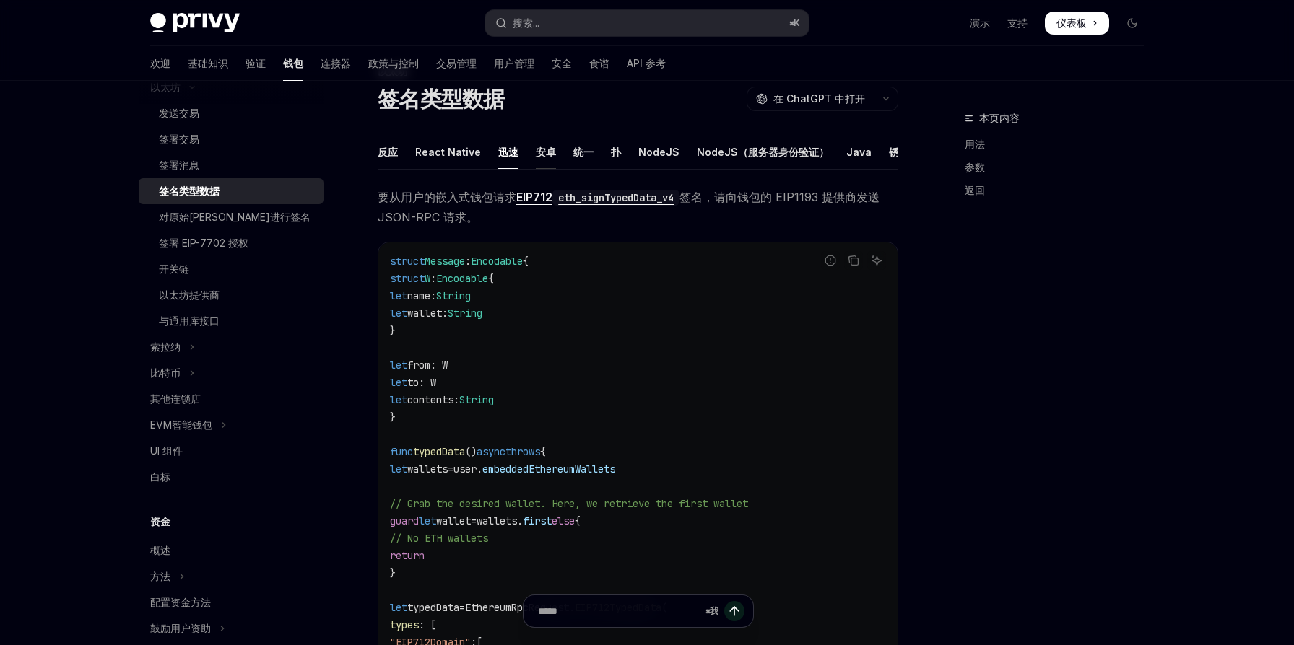
click at [543, 153] on font "安卓" at bounding box center [546, 152] width 20 height 12
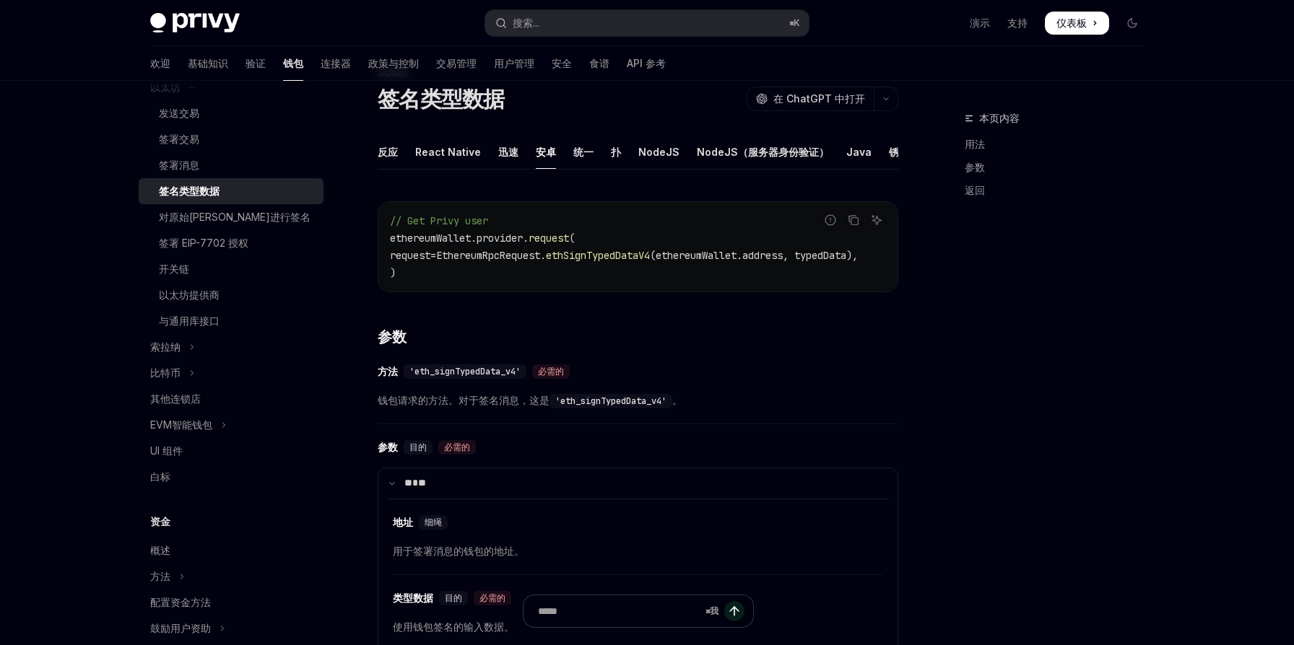
click at [591, 387] on div "​ 方法 'eth_signTypedData_v4' 必需的 钱包请求的方法。对于签名消息，这是 'eth_signTypedData_v4' 。" at bounding box center [638, 390] width 521 height 69
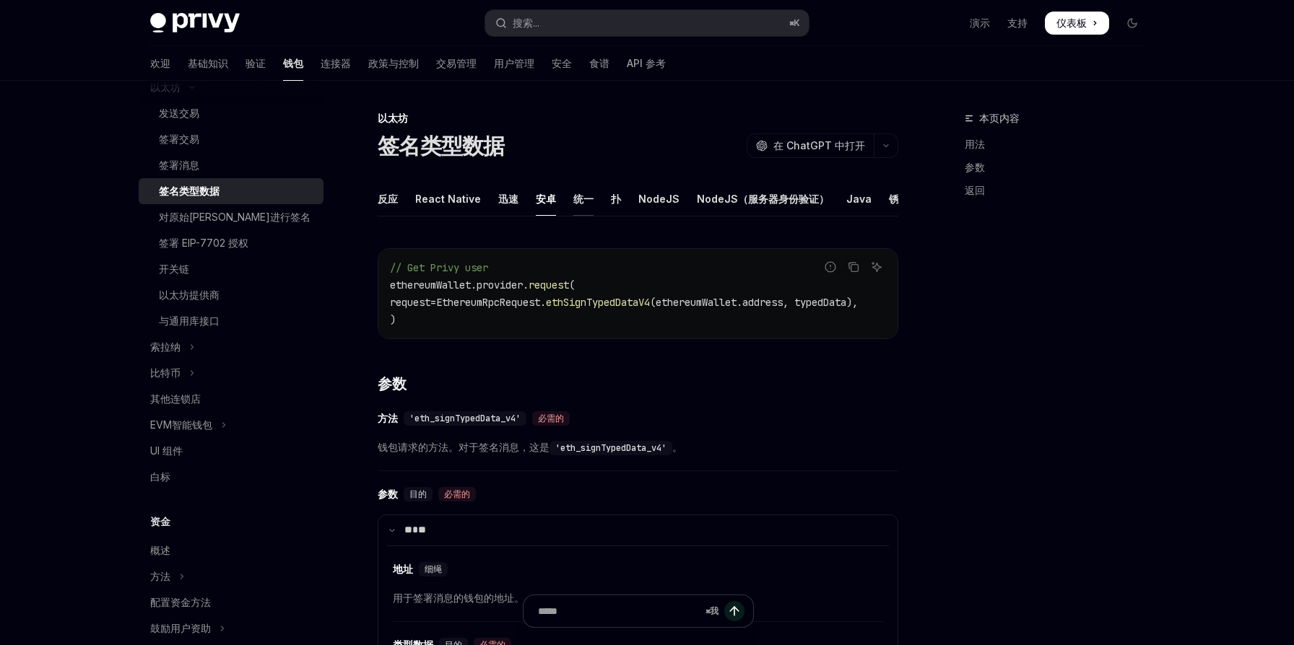
click at [580, 194] on font "统一" at bounding box center [583, 199] width 20 height 12
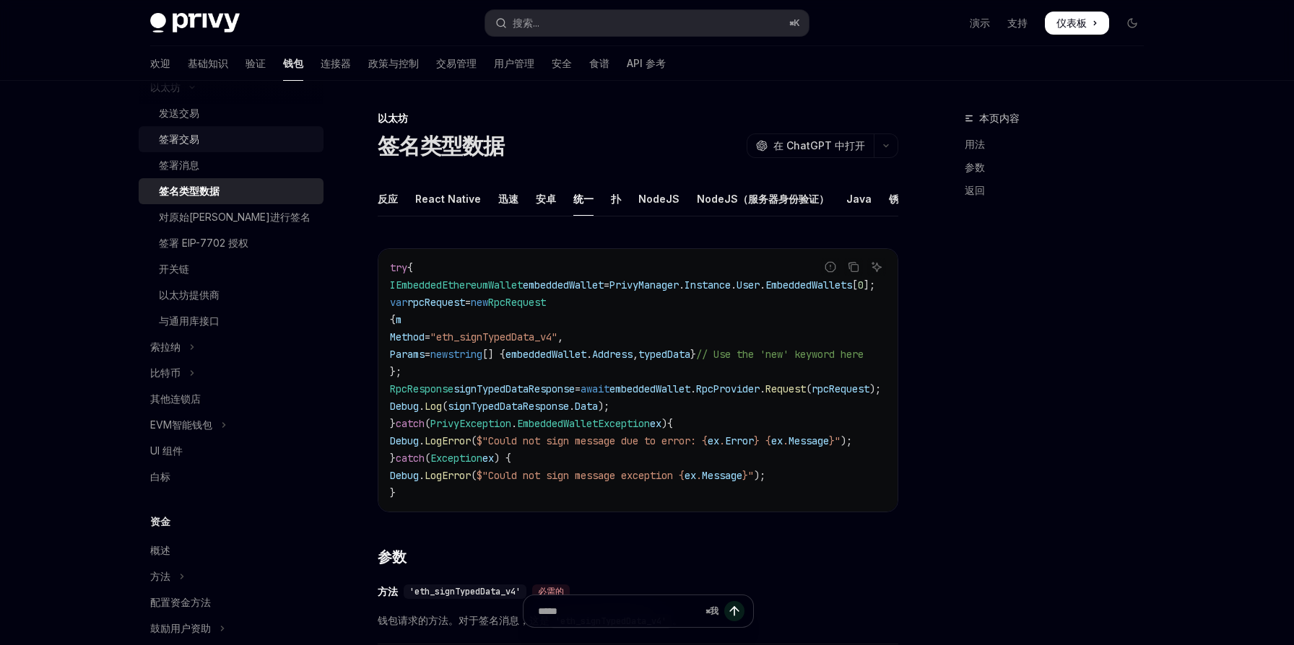
click at [195, 135] on font "签署交易" at bounding box center [179, 139] width 40 height 12
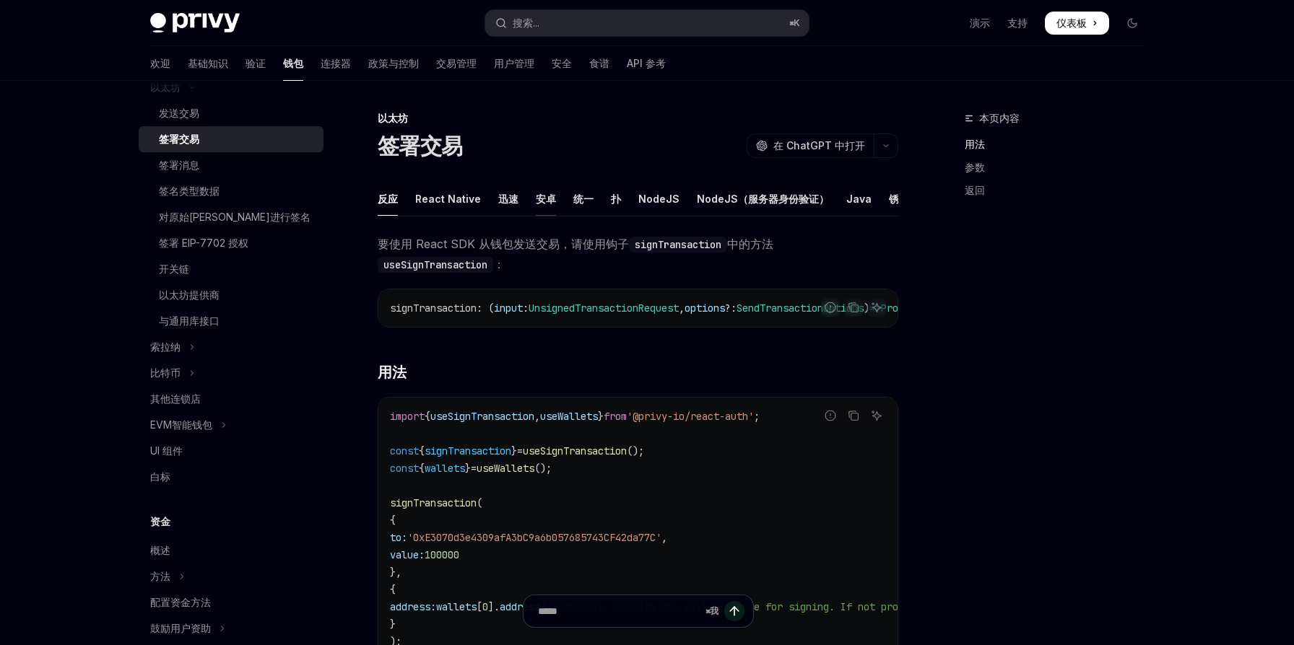
click at [547, 202] on font "安卓" at bounding box center [546, 199] width 20 height 12
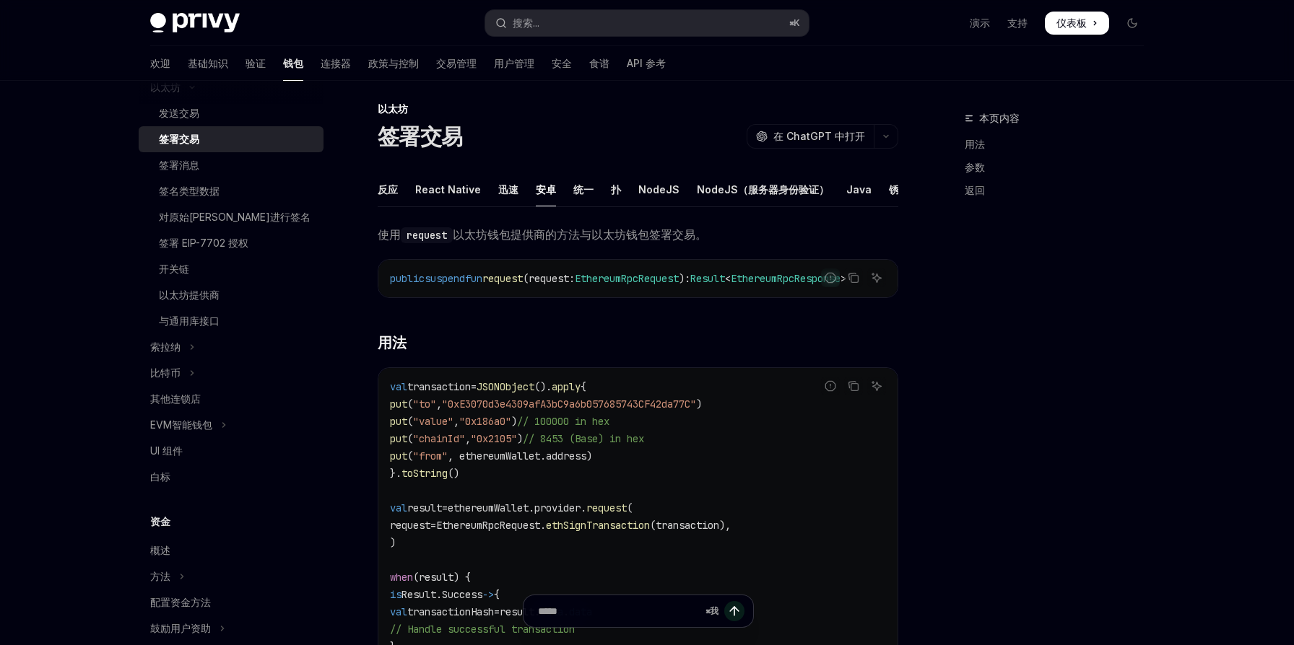
scroll to position [4, 0]
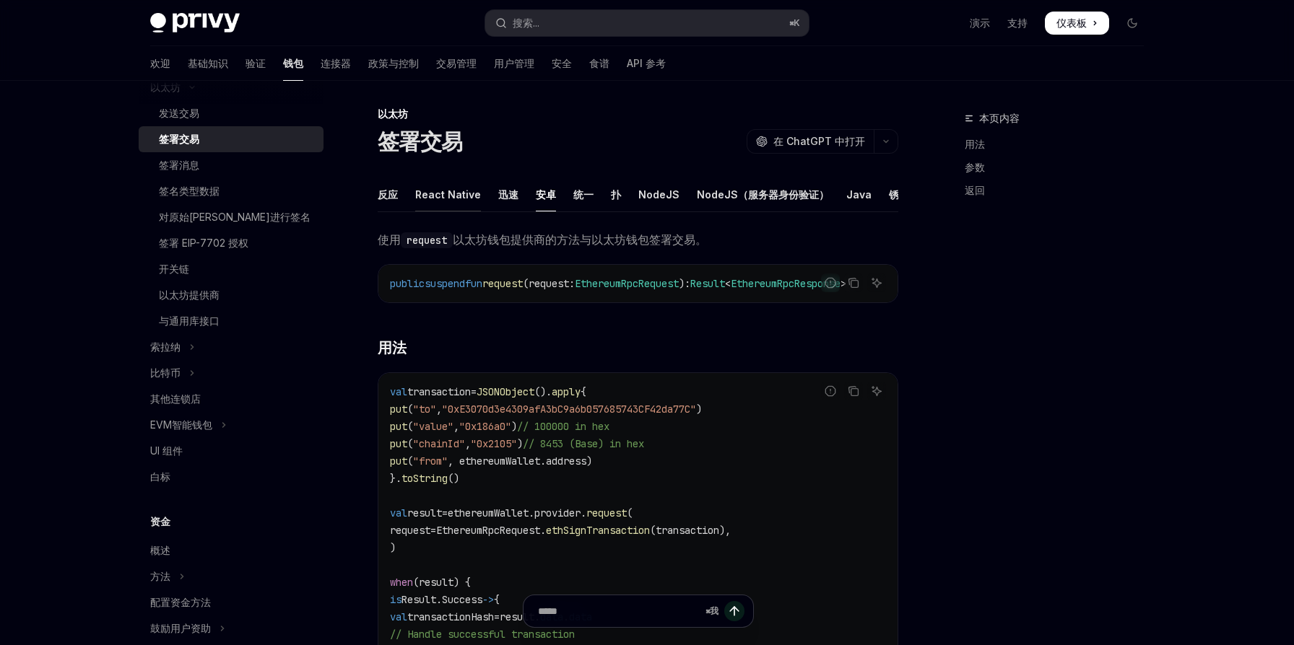
click at [447, 199] on font "React Native" at bounding box center [448, 194] width 66 height 12
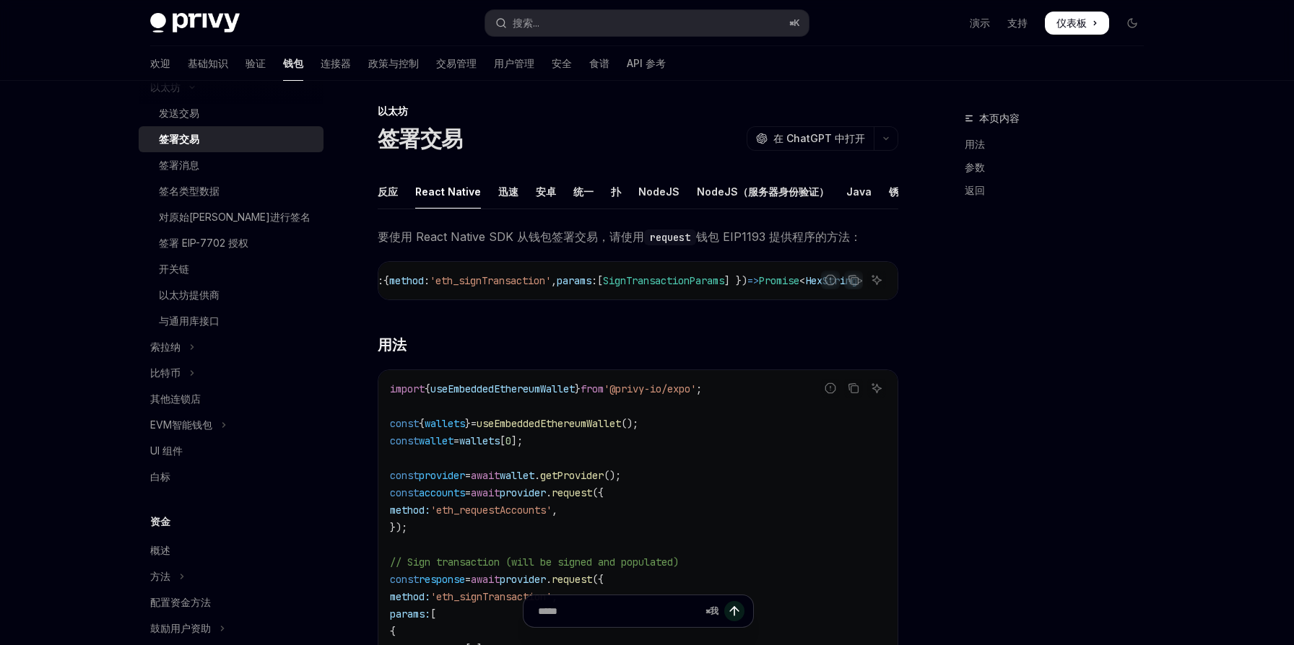
scroll to position [0, 9]
click at [577, 196] on font "统一" at bounding box center [583, 192] width 20 height 12
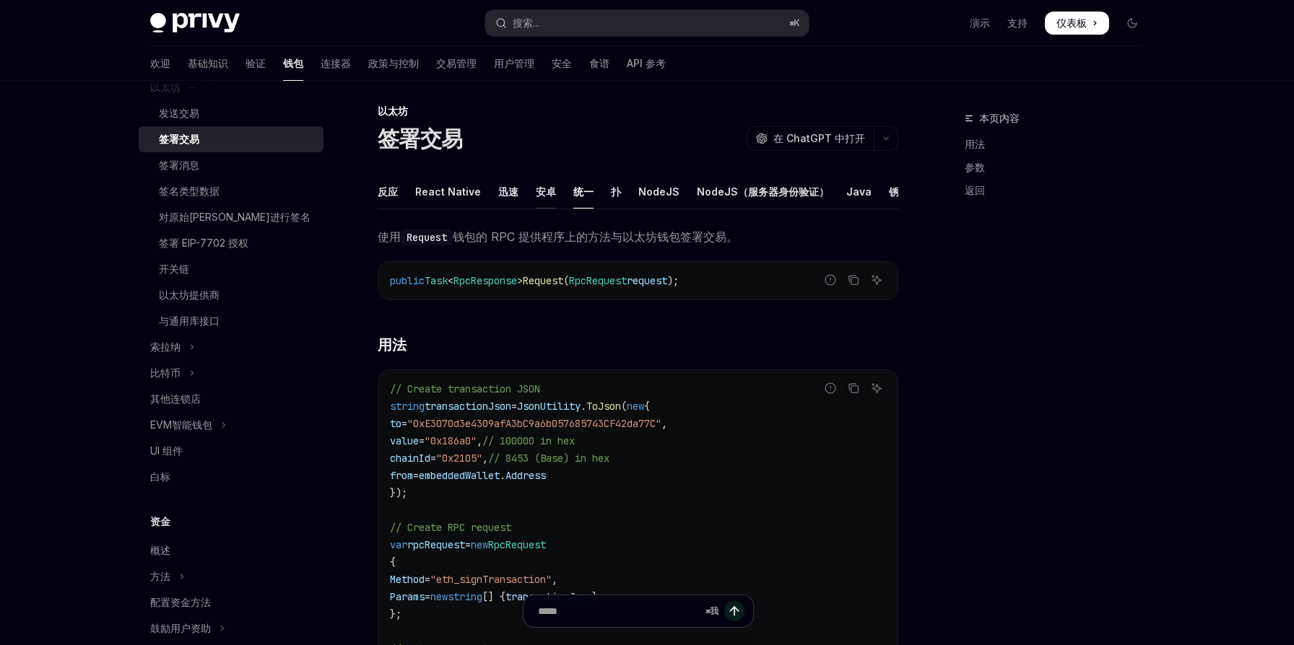
click at [541, 191] on font "安卓" at bounding box center [546, 192] width 20 height 12
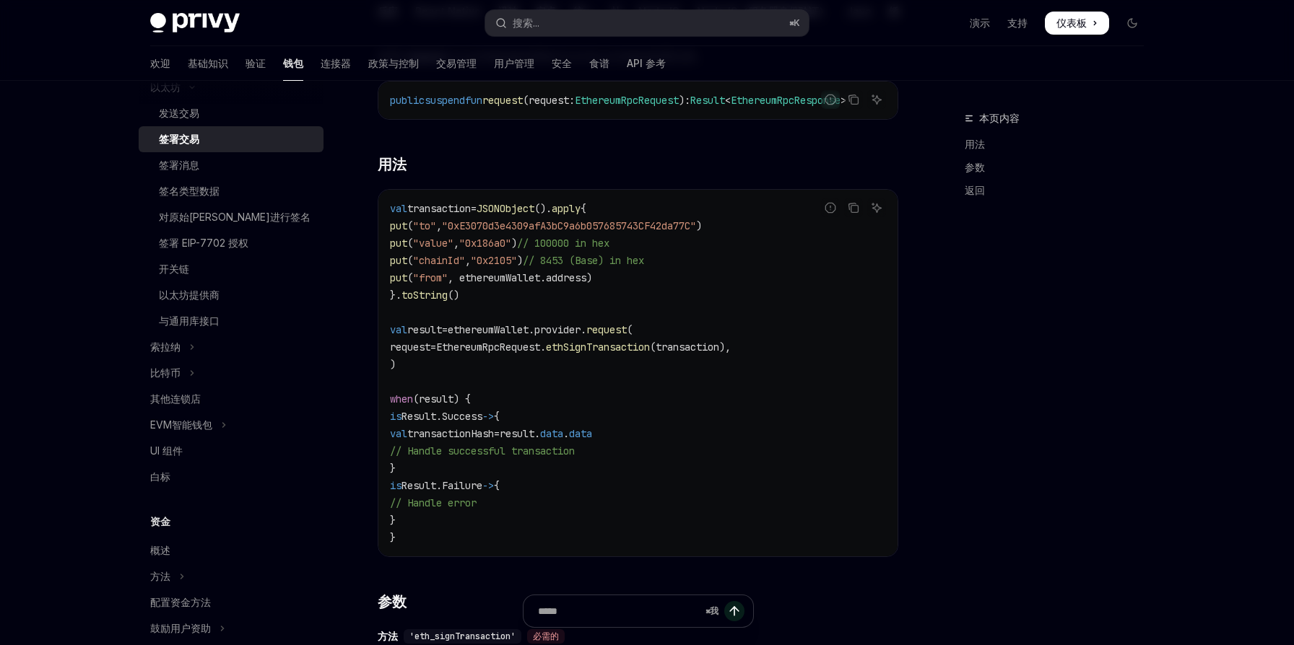
scroll to position [190, 0]
click at [217, 277] on div "开关链" at bounding box center [237, 269] width 156 height 17
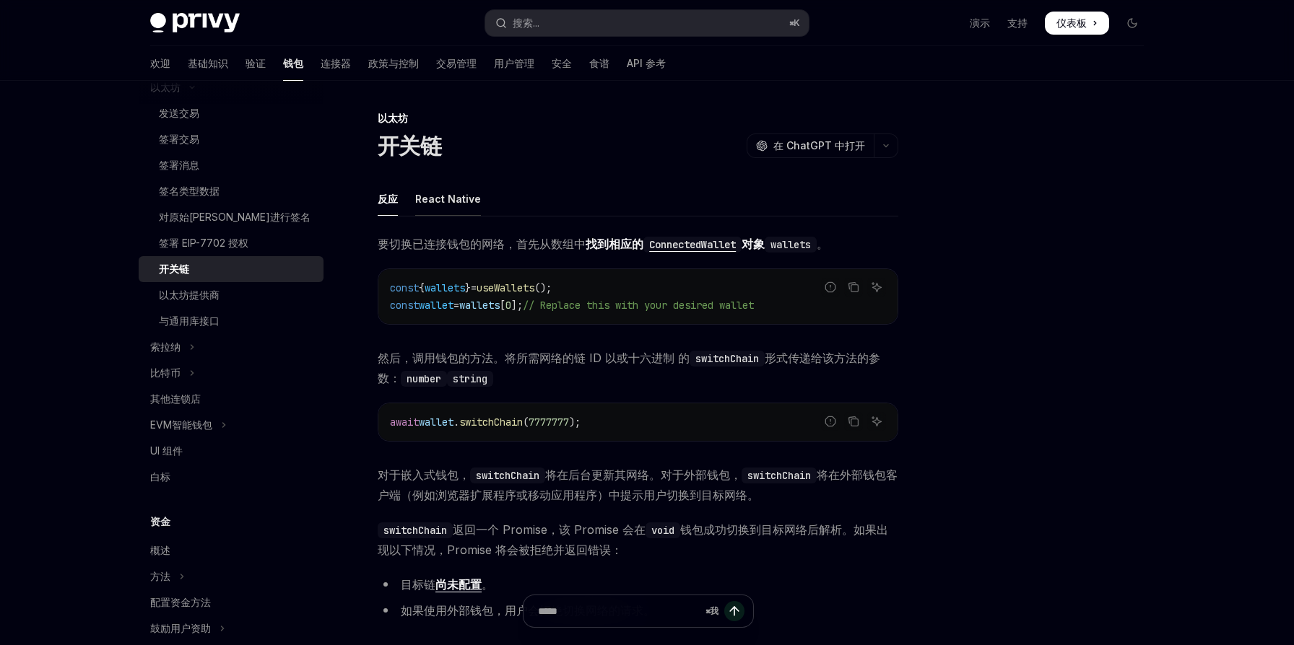
click at [442, 205] on font "React Native" at bounding box center [448, 199] width 66 height 17
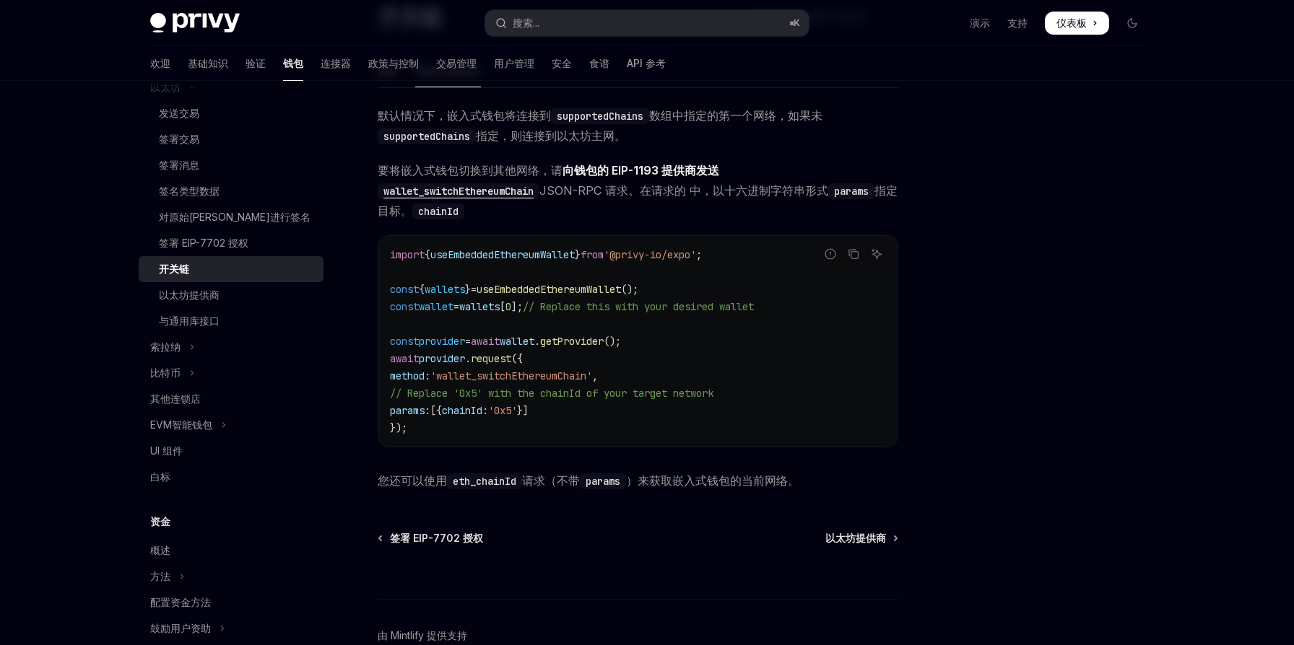
scroll to position [131, 0]
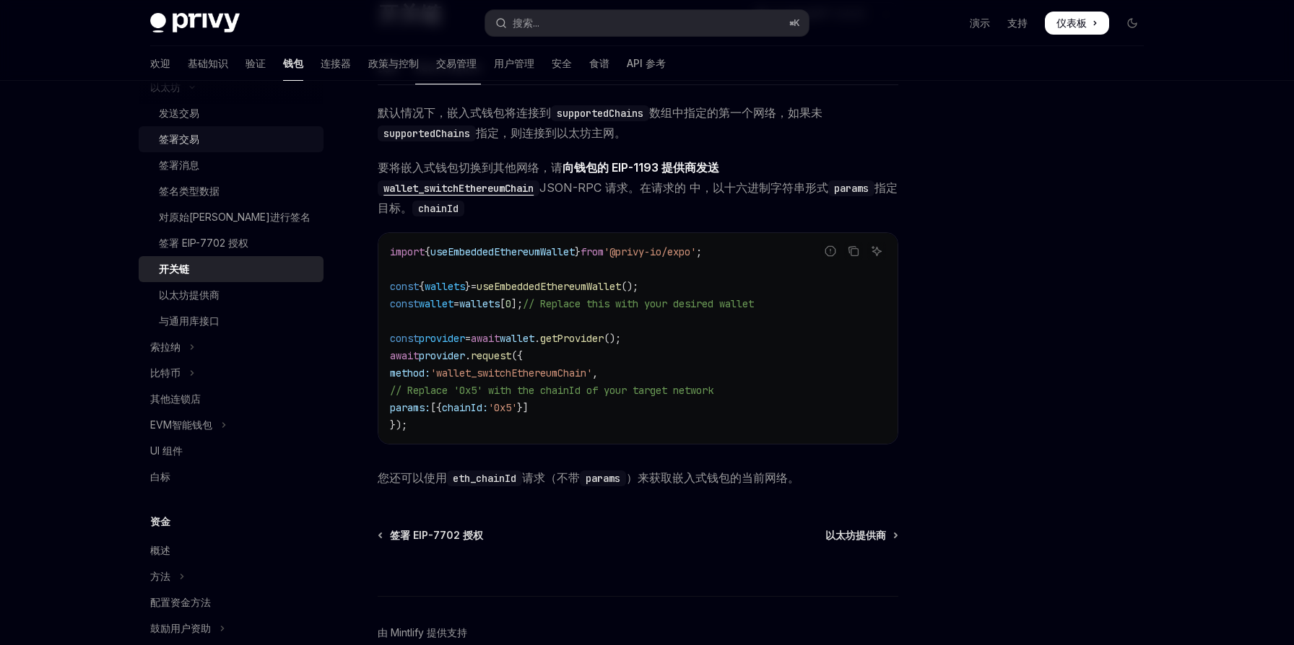
click at [206, 146] on div "签署交易" at bounding box center [237, 139] width 156 height 17
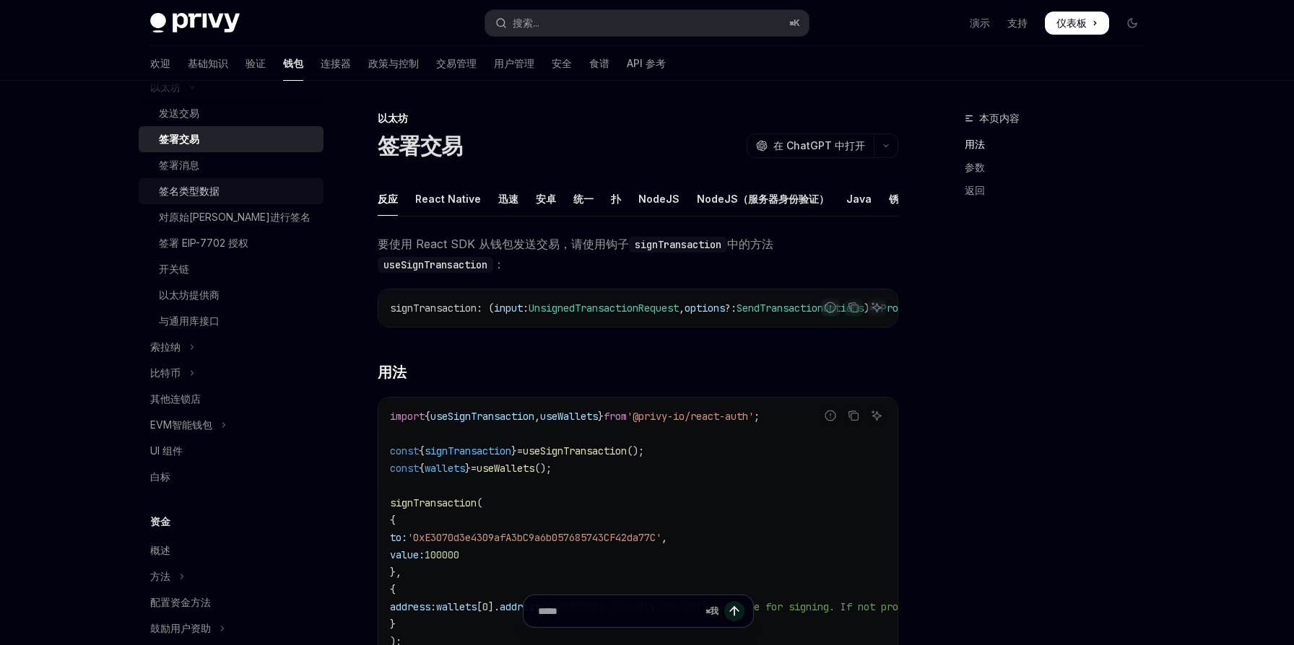
click at [196, 196] on font "签名类型数据" at bounding box center [189, 191] width 61 height 12
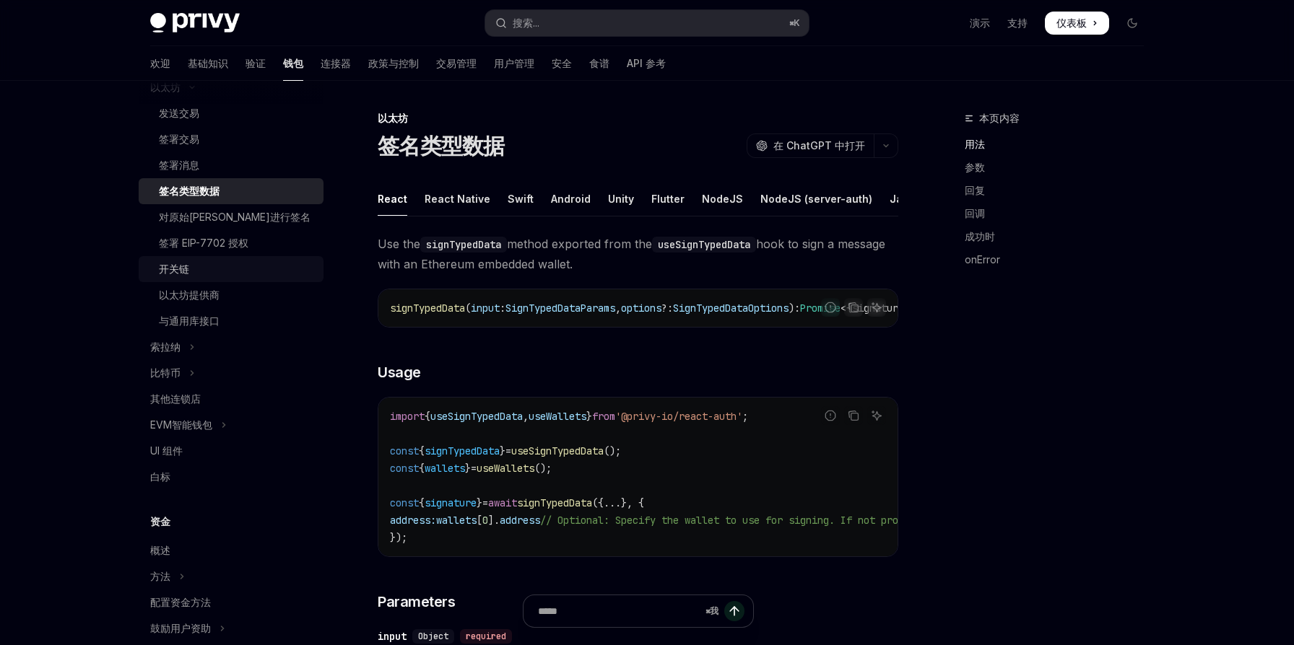
click at [194, 268] on div "开关链" at bounding box center [237, 269] width 156 height 17
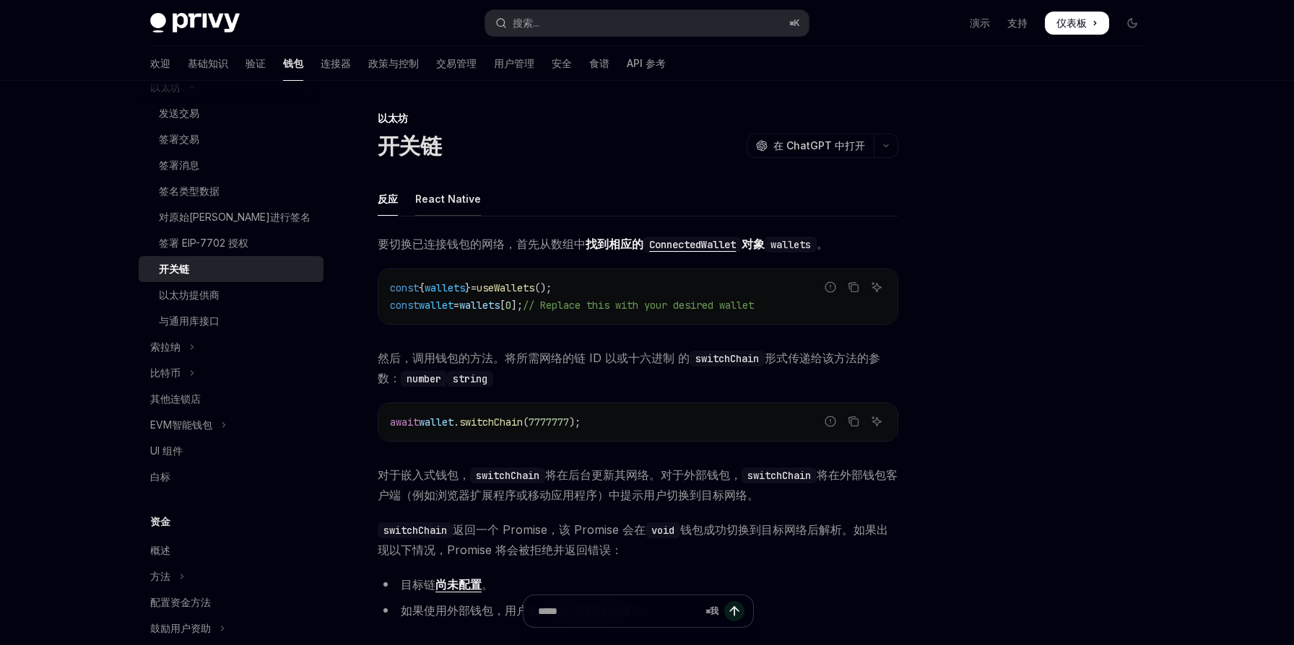
click at [445, 196] on font "React Native" at bounding box center [448, 199] width 66 height 12
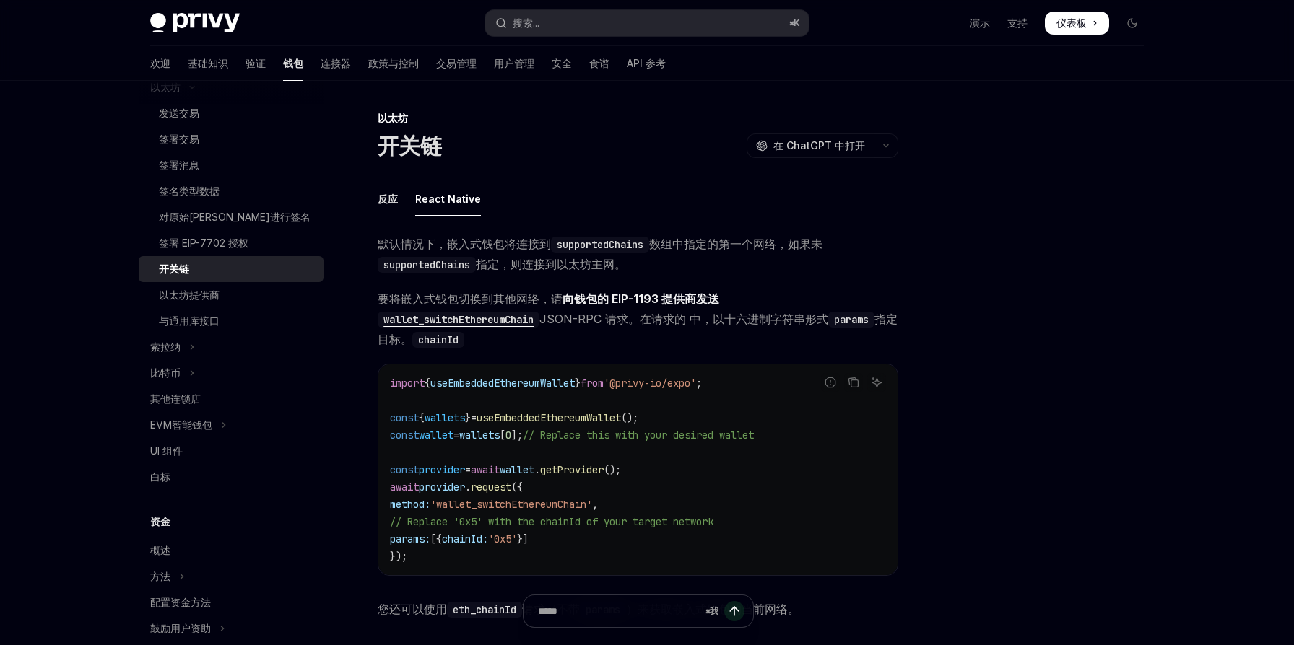
click at [488, 537] on span "chainId:" at bounding box center [465, 539] width 46 height 13
copy span "chainId"
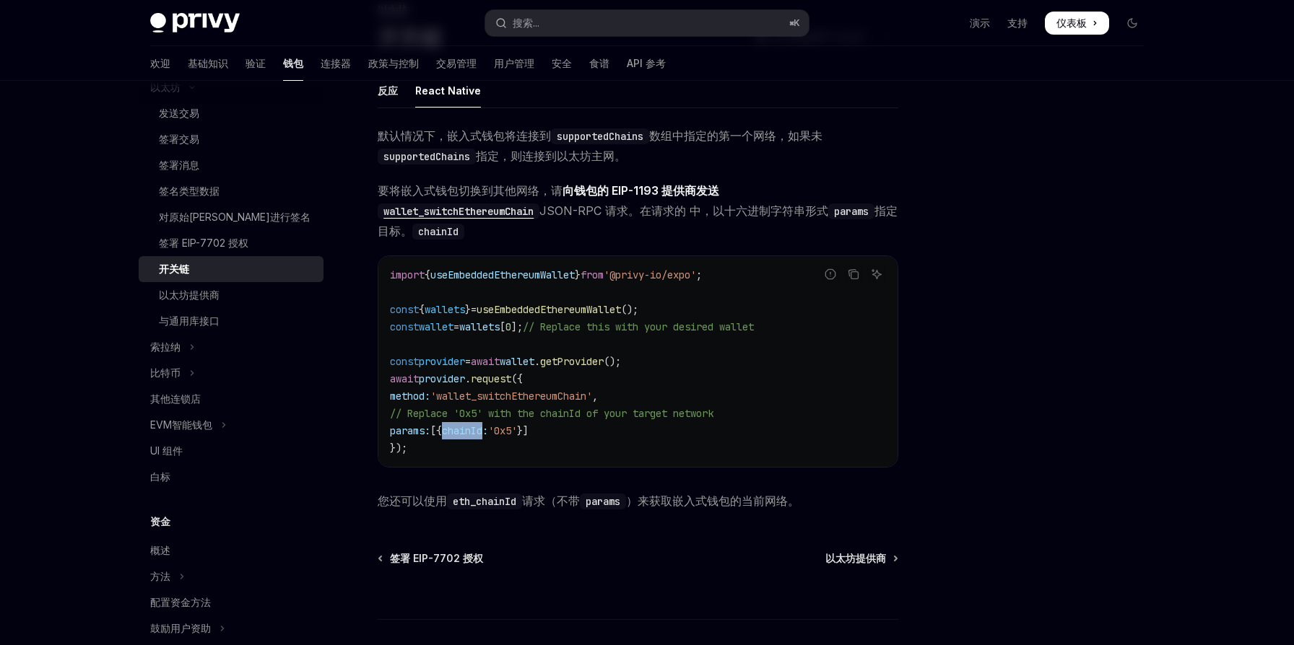
scroll to position [71, 0]
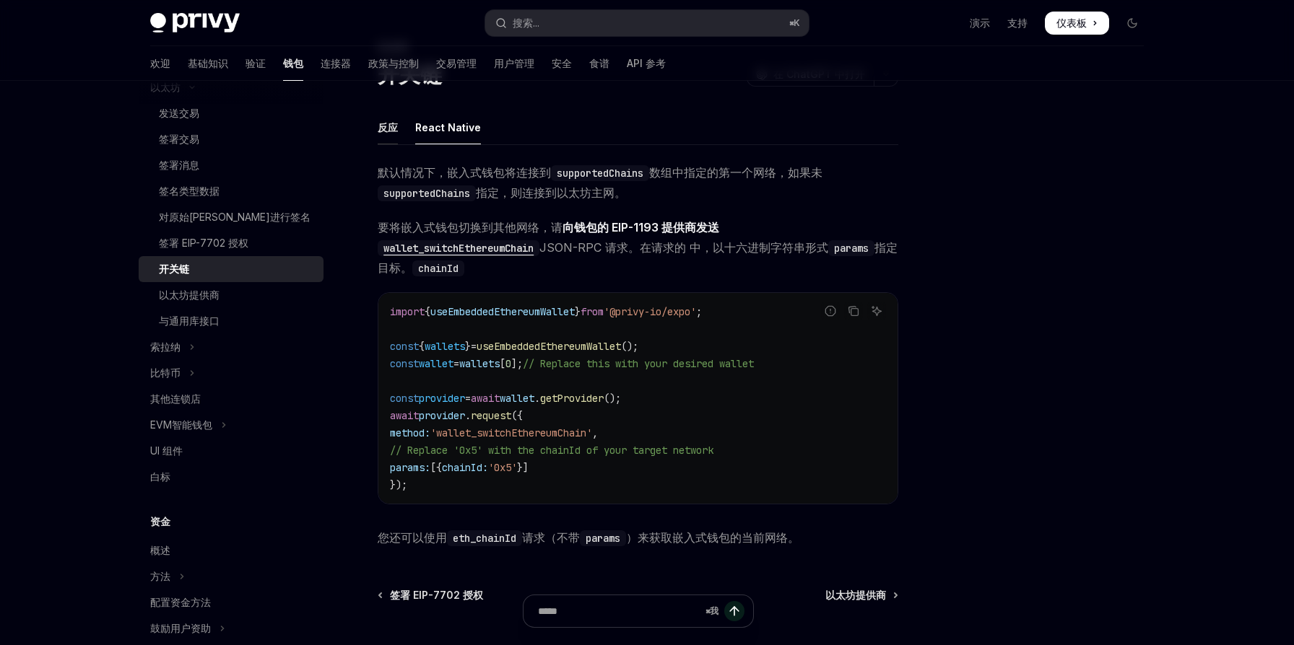
click at [394, 130] on font "反应" at bounding box center [388, 127] width 20 height 12
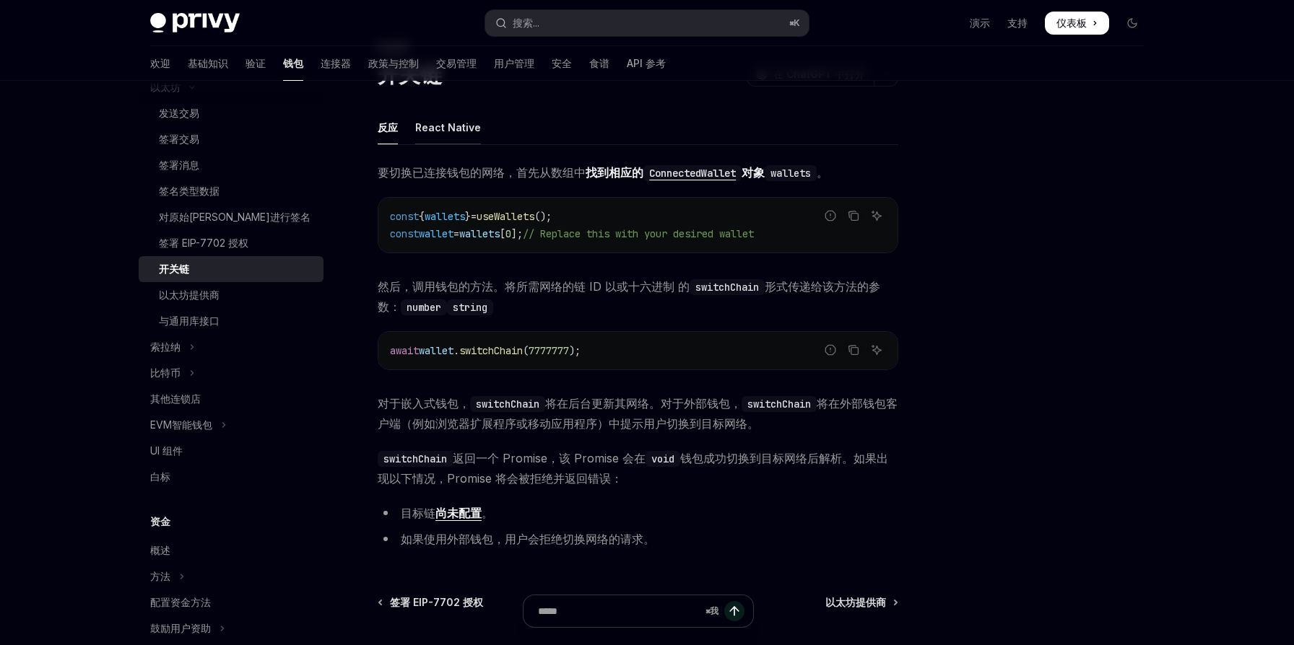
click at [440, 129] on font "React Native" at bounding box center [448, 127] width 66 height 12
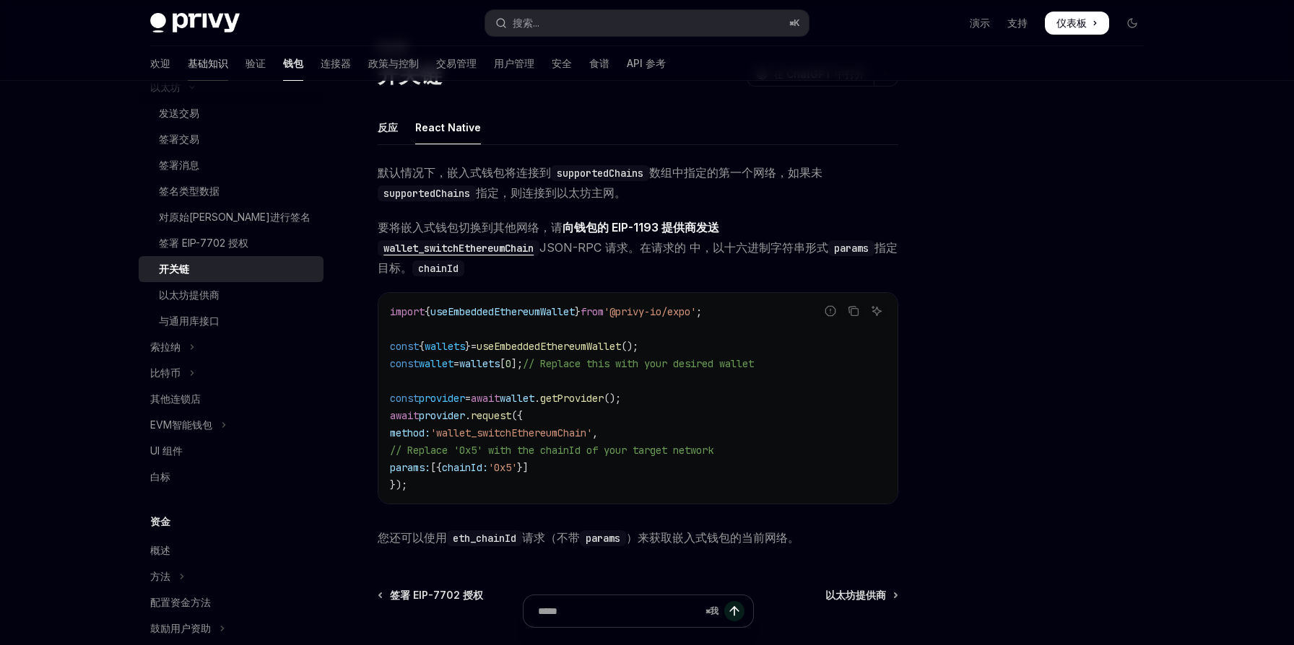
click at [188, 61] on font "基础知识" at bounding box center [208, 63] width 40 height 12
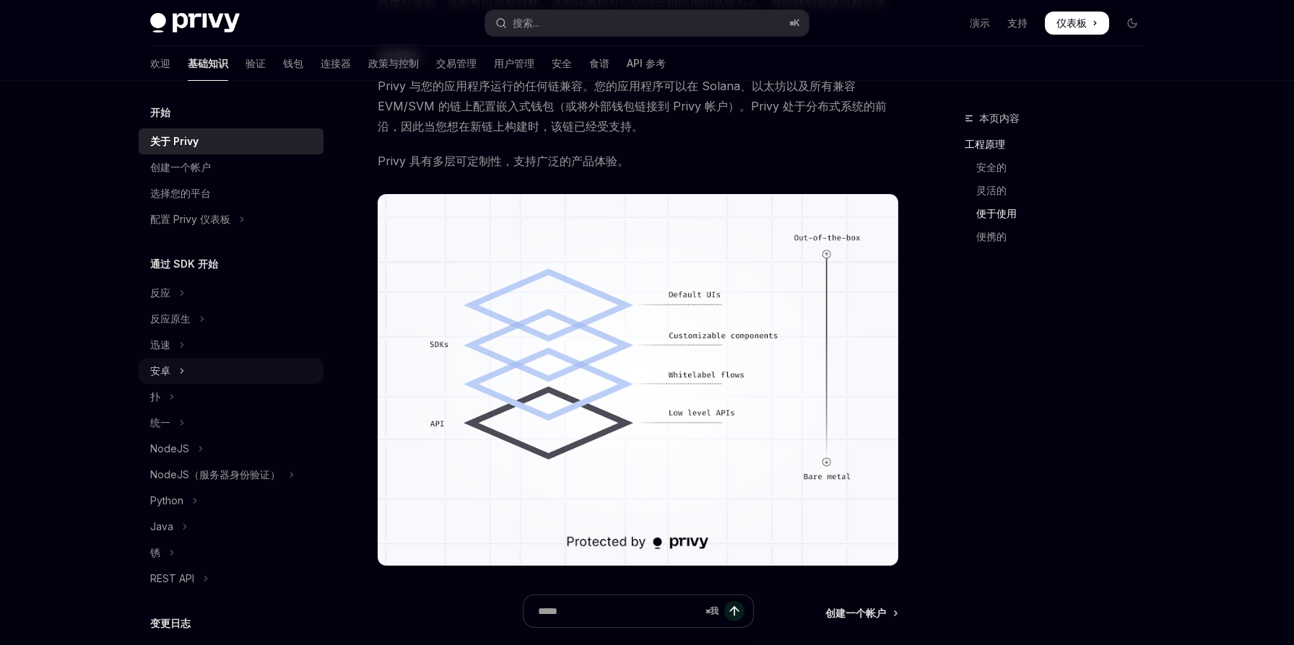
click at [183, 371] on icon "切换 Android 部分" at bounding box center [182, 370] width 6 height 17
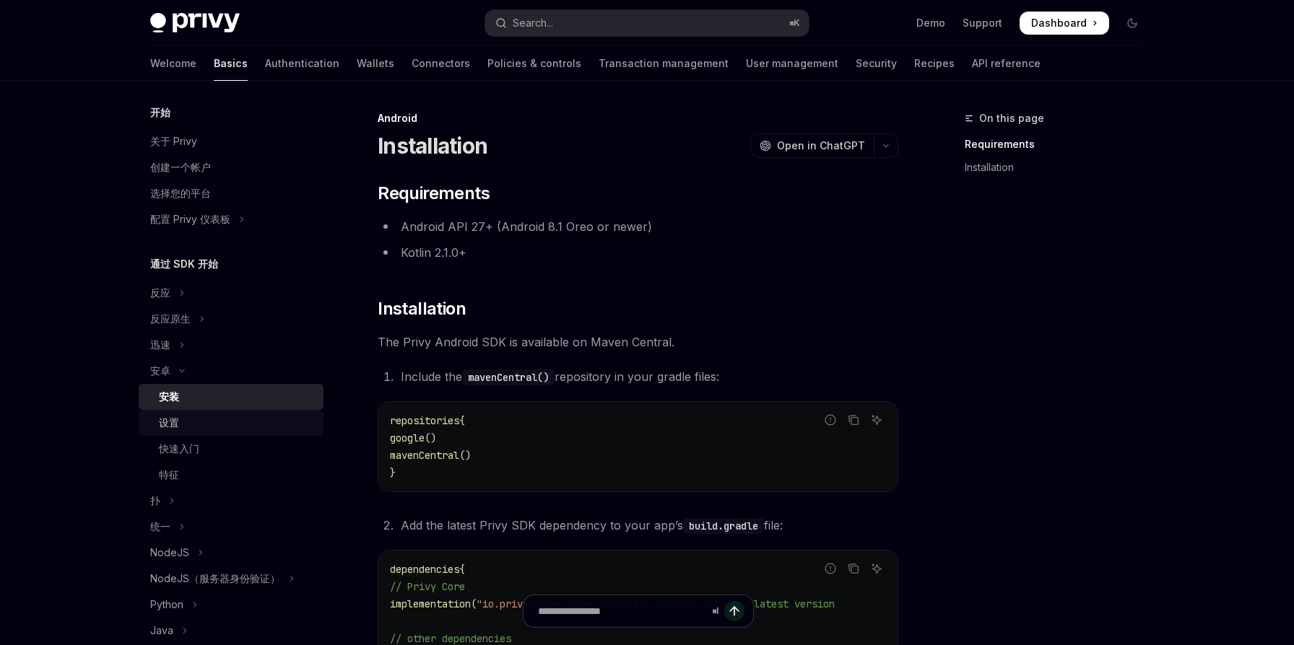
click at [183, 425] on div "设置" at bounding box center [237, 422] width 156 height 17
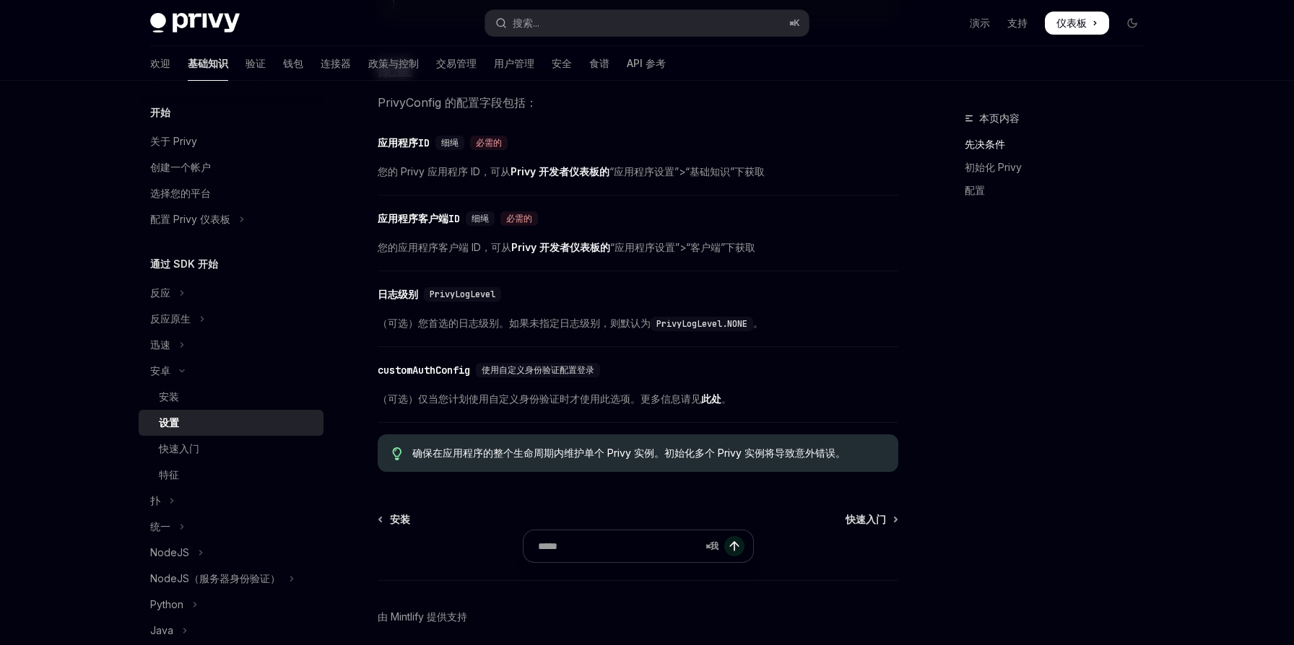
scroll to position [627, 0]
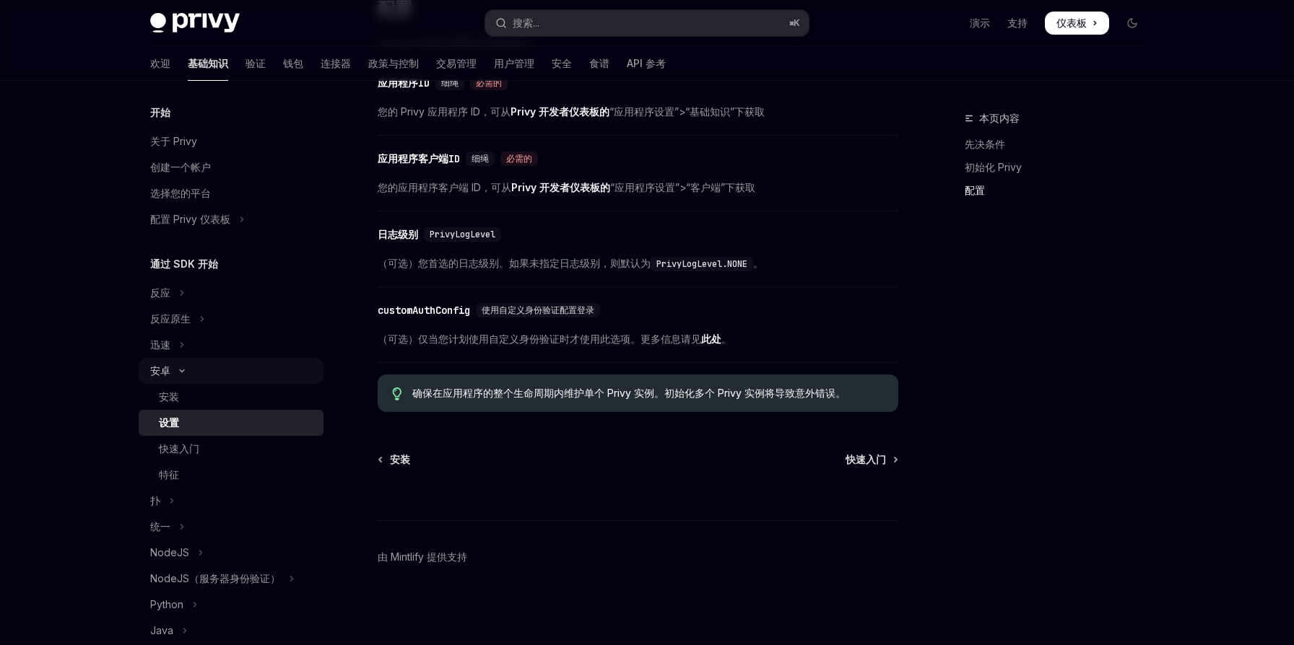
click at [204, 383] on button "安卓" at bounding box center [231, 371] width 185 height 26
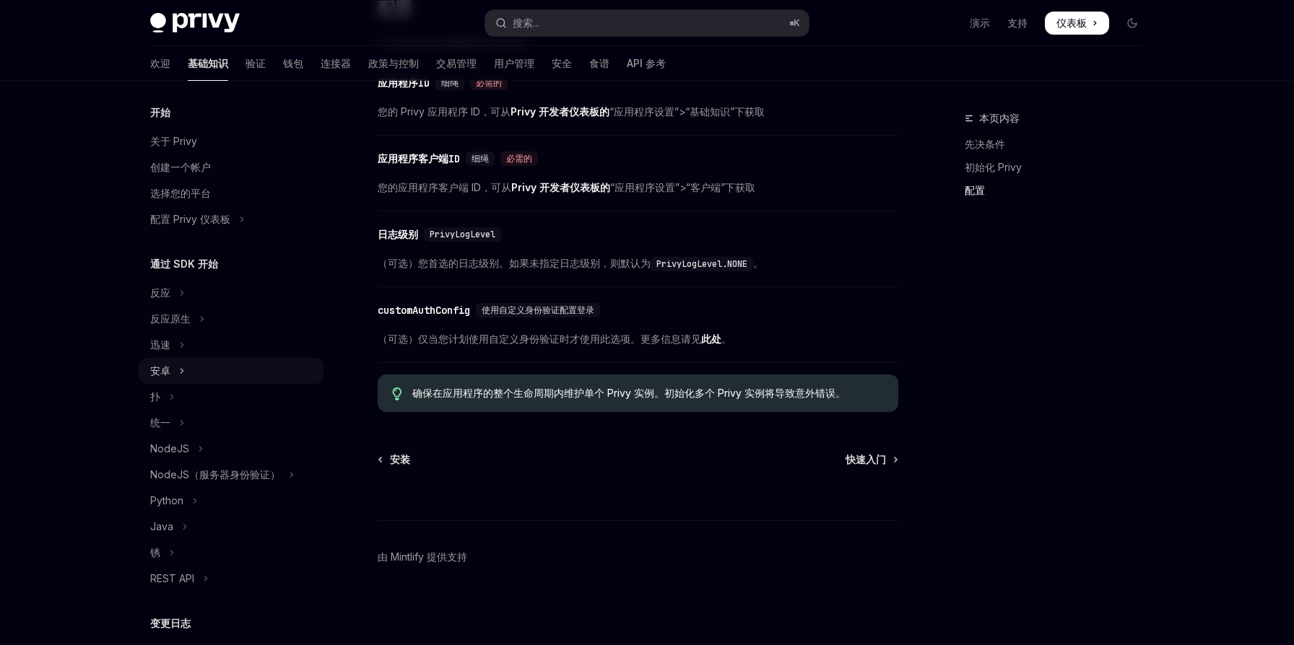
click at [194, 377] on button "安卓" at bounding box center [231, 371] width 185 height 26
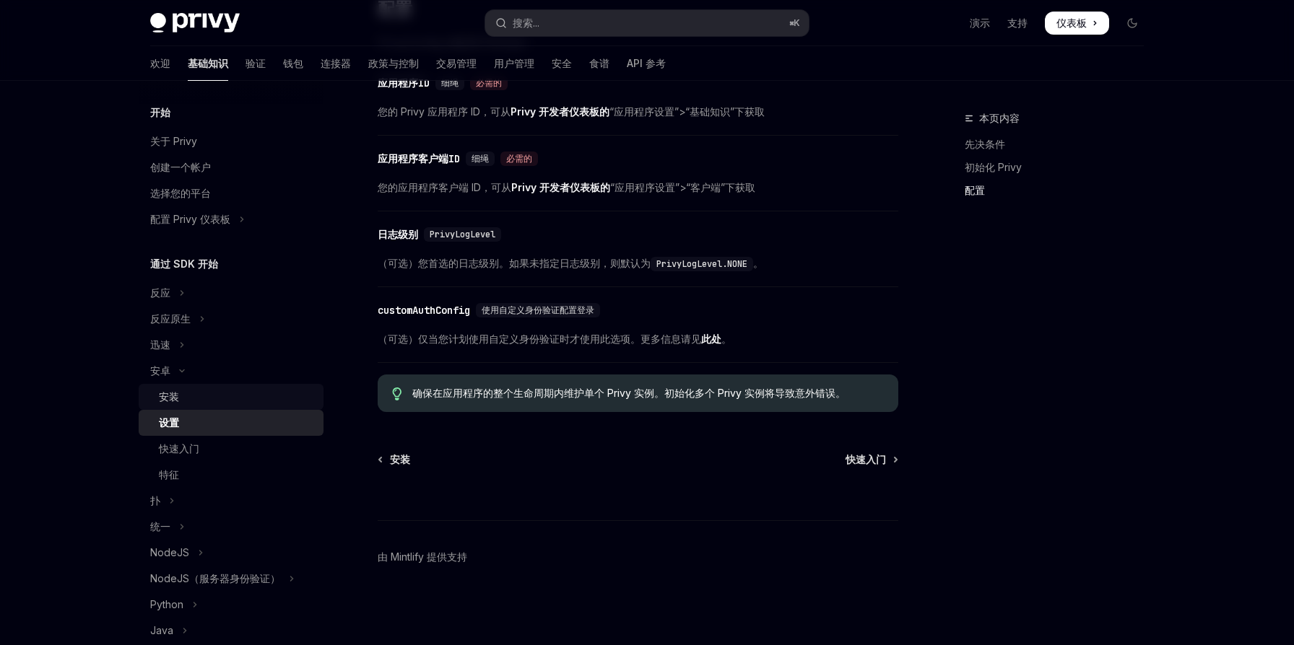
click at [193, 404] on div "安装" at bounding box center [237, 396] width 156 height 17
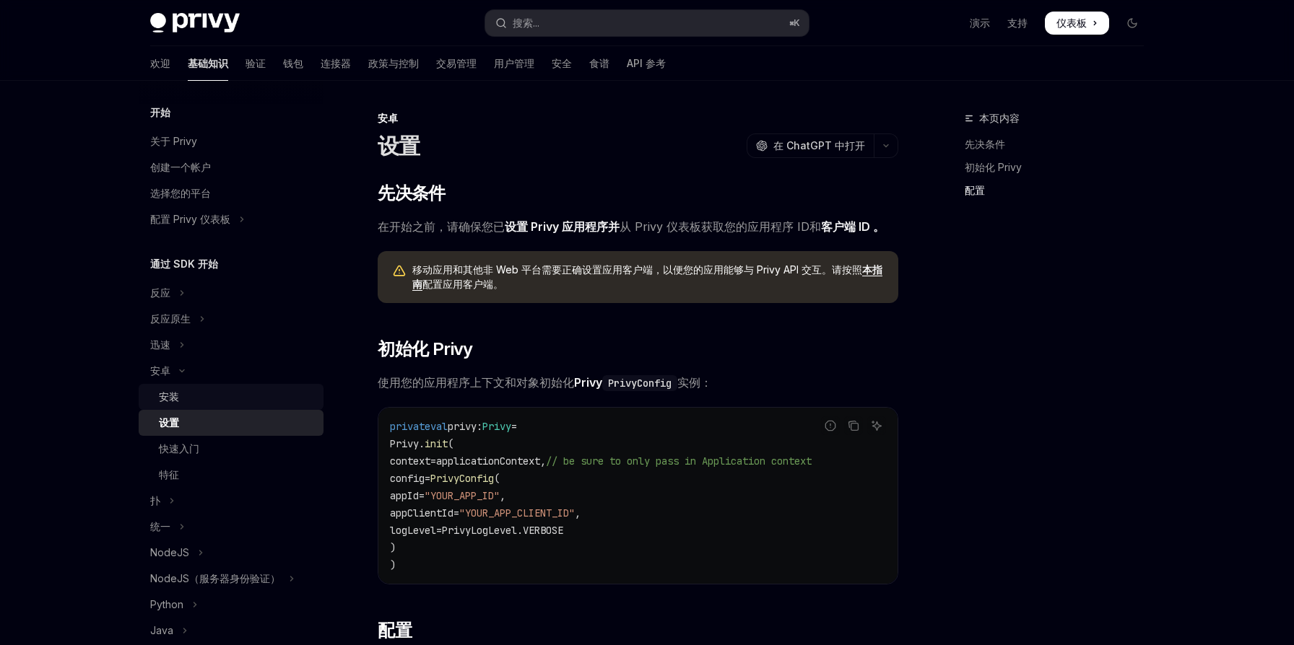
type textarea "*"
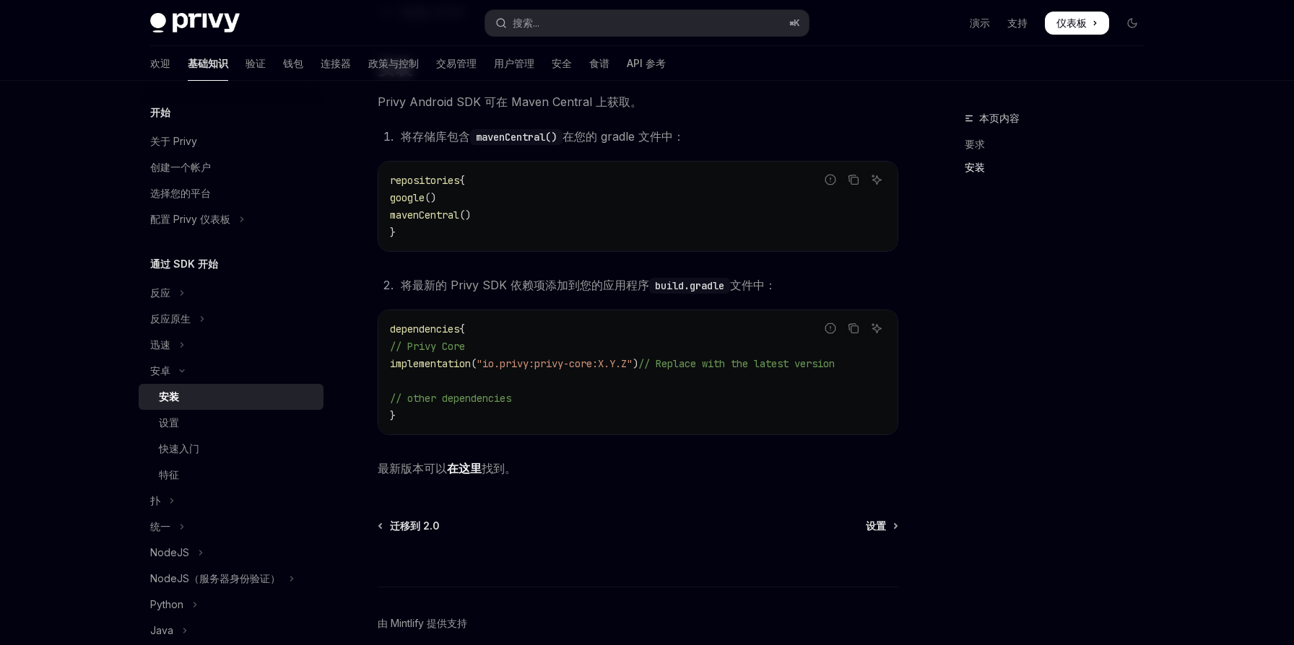
scroll to position [313, 0]
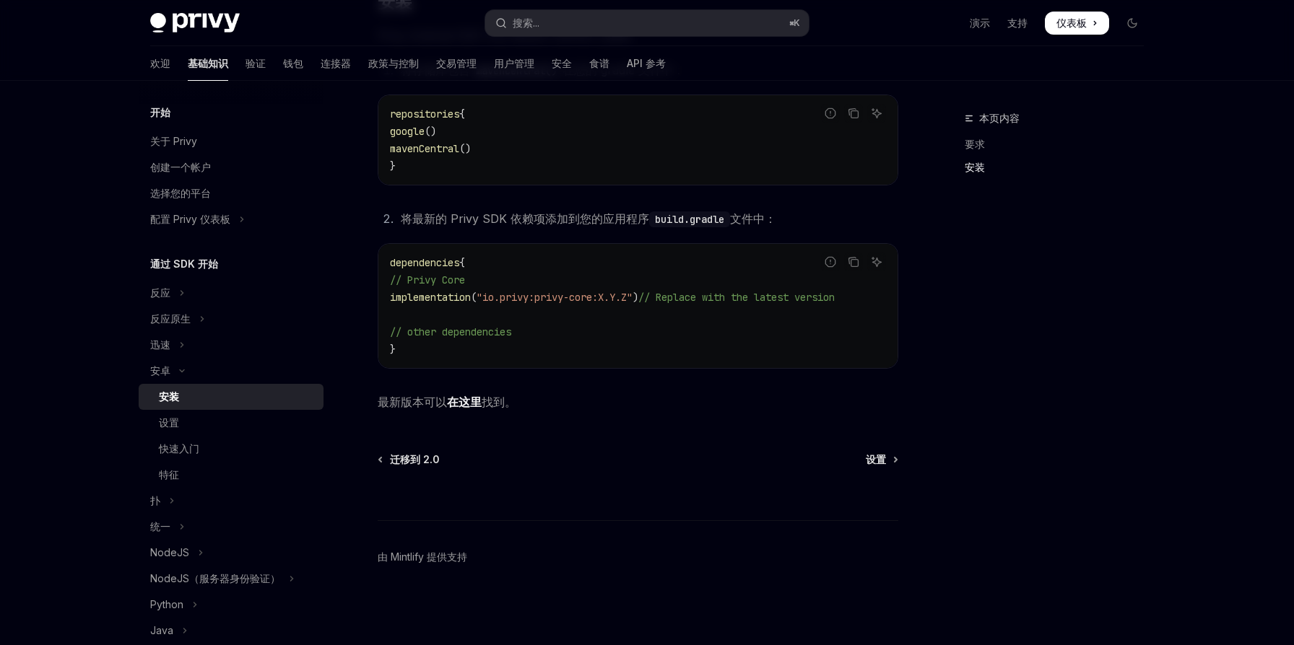
click at [462, 404] on font "在这里" at bounding box center [464, 402] width 35 height 14
